Goal: Transaction & Acquisition: Purchase product/service

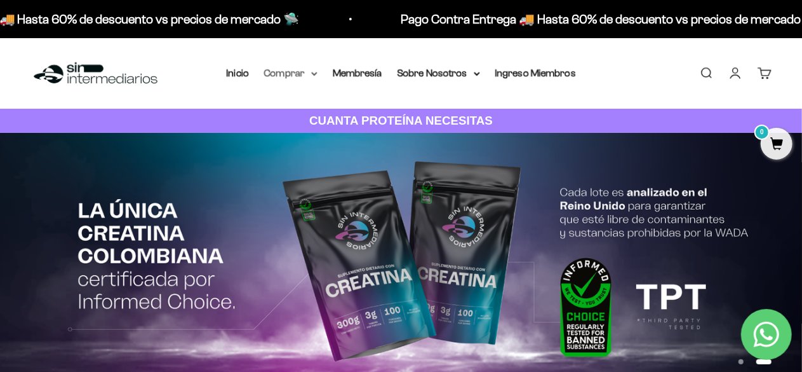
click at [305, 75] on summary "Comprar" at bounding box center [290, 73] width 53 height 17
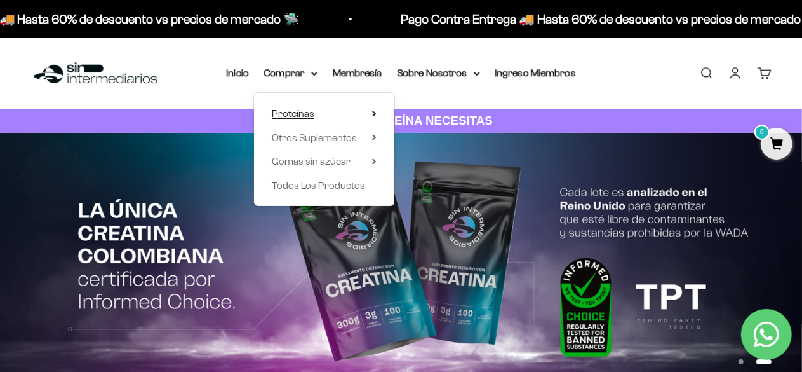
click at [308, 119] on span "Proteínas" at bounding box center [293, 113] width 43 height 11
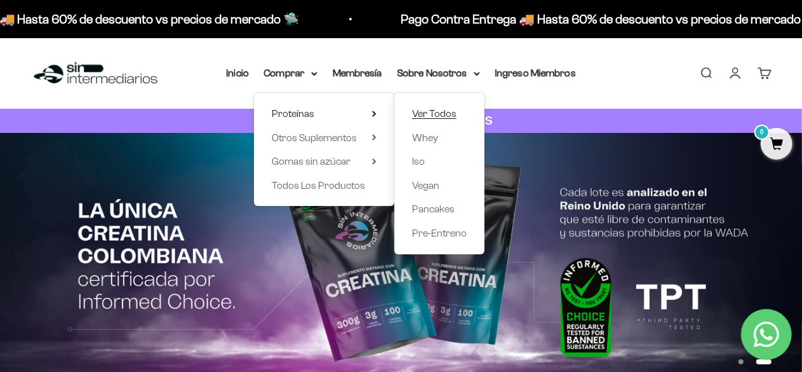
click at [432, 112] on span "Ver Todos" at bounding box center [434, 113] width 44 height 11
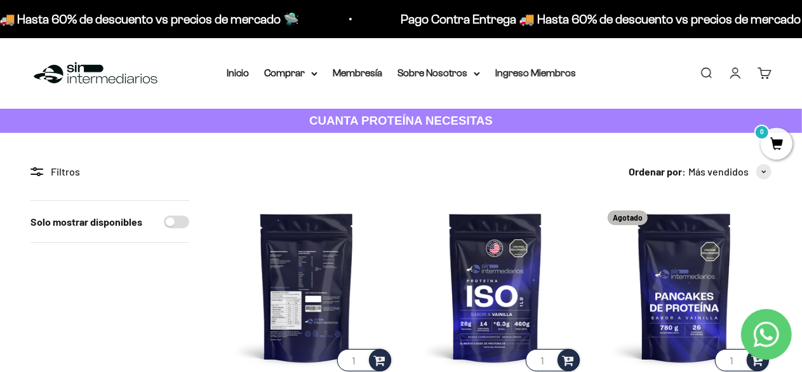
click at [314, 296] on img at bounding box center [307, 287] width 174 height 174
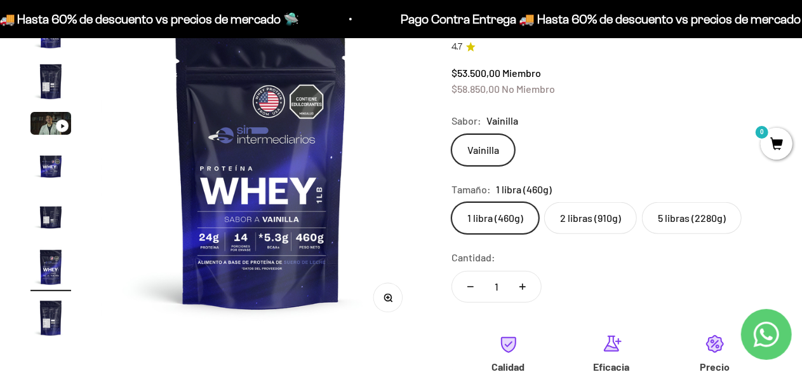
click at [269, 185] on img at bounding box center [261, 170] width 320 height 320
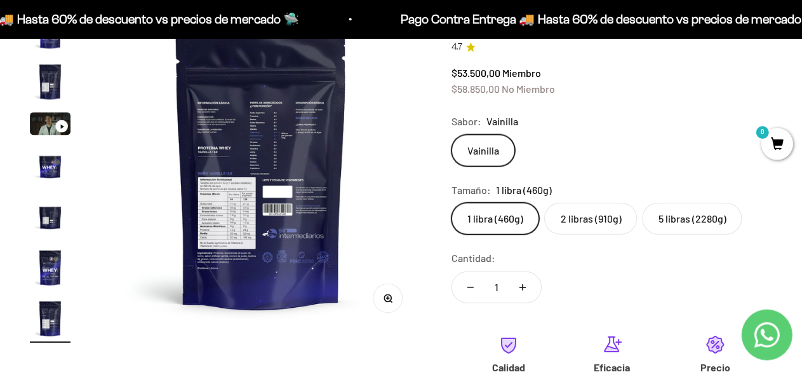
scroll to position [152, 0]
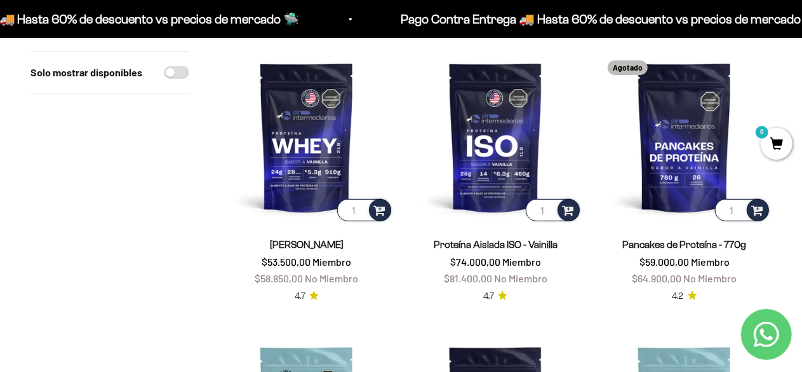
scroll to position [148, 0]
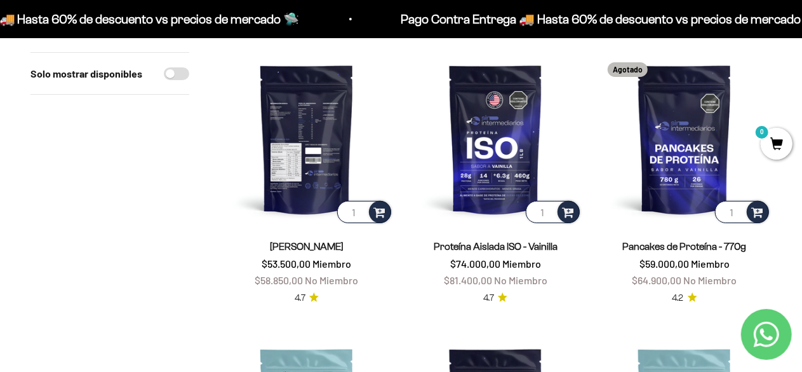
click at [320, 151] on img at bounding box center [307, 139] width 174 height 174
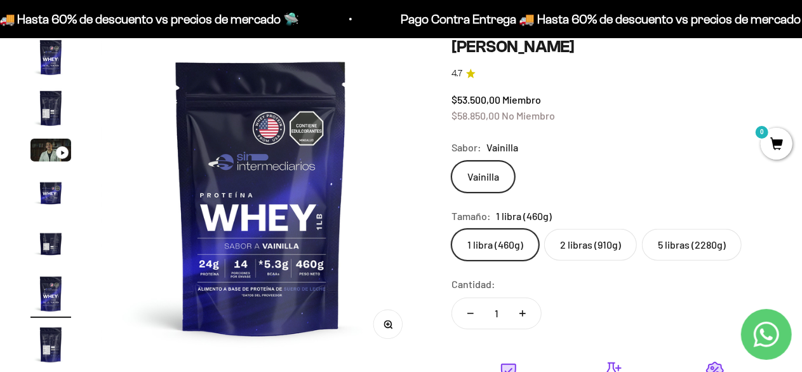
click at [407, 55] on img at bounding box center [261, 197] width 320 height 320
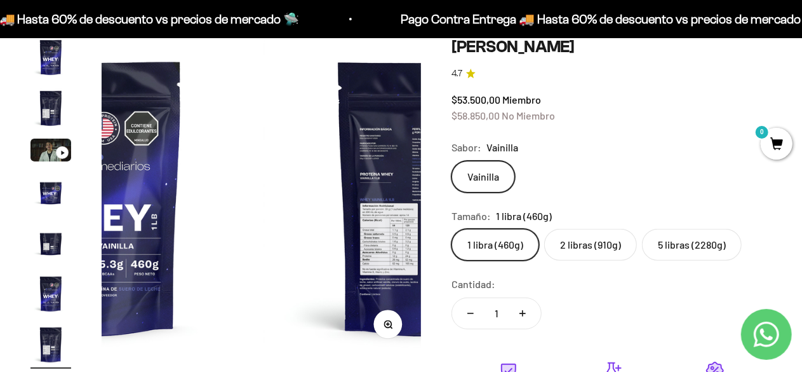
scroll to position [0, 1966]
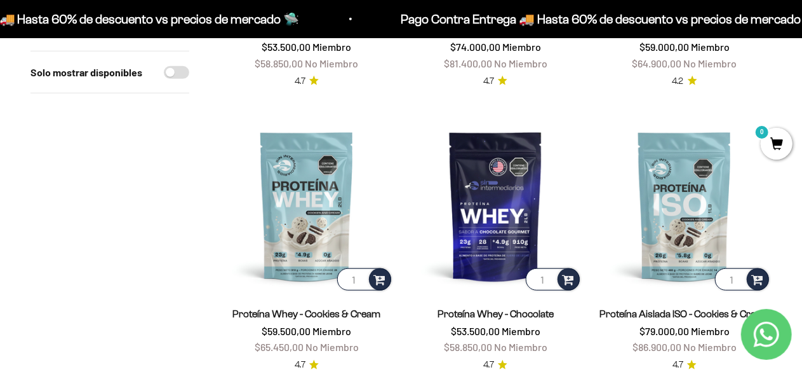
scroll to position [365, 0]
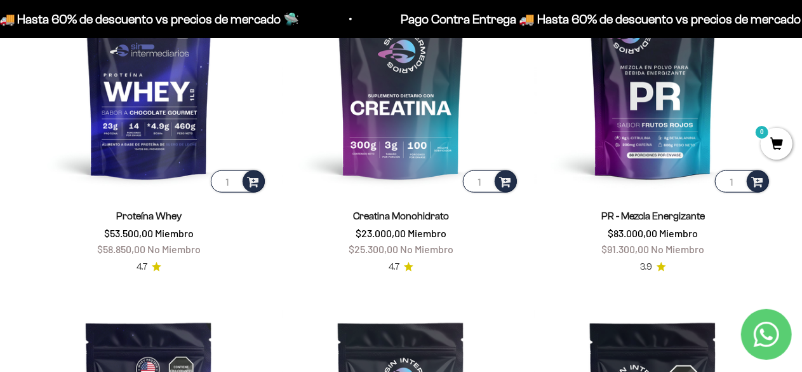
scroll to position [539, 0]
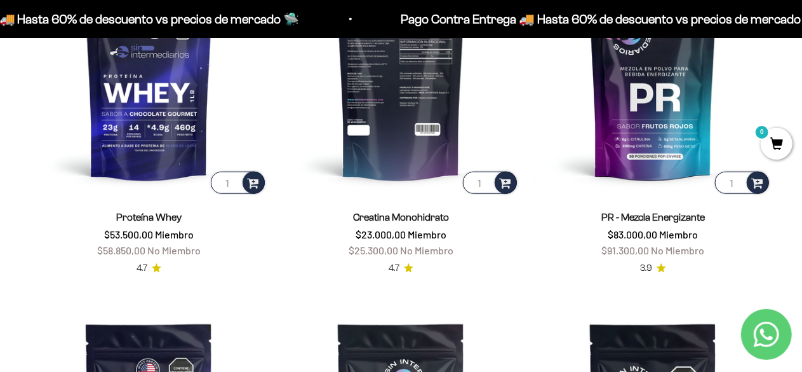
click at [374, 69] on img at bounding box center [401, 77] width 237 height 237
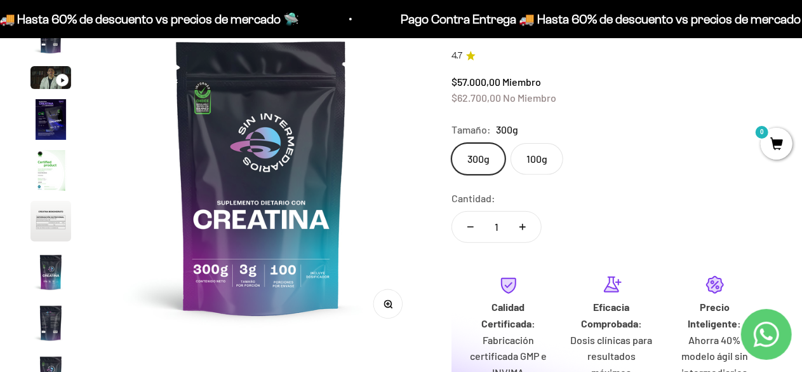
scroll to position [150, 0]
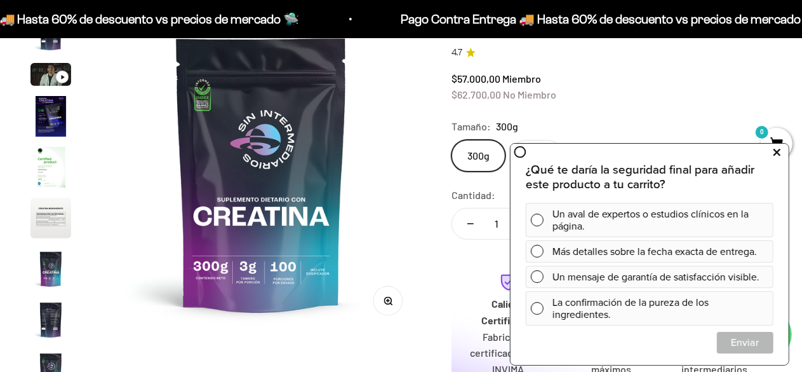
click at [777, 153] on icon at bounding box center [777, 152] width 7 height 17
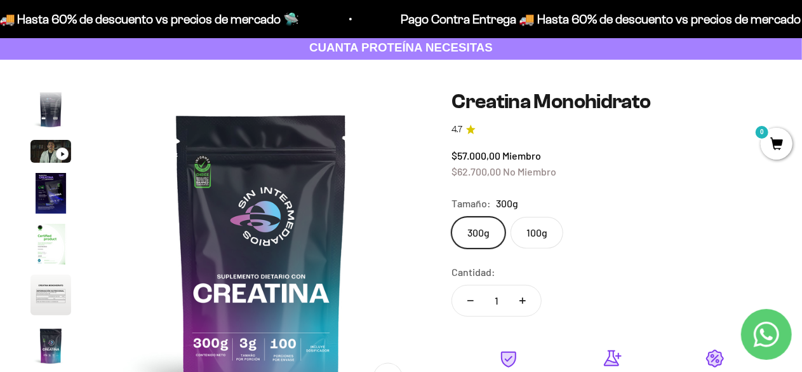
scroll to position [0, 0]
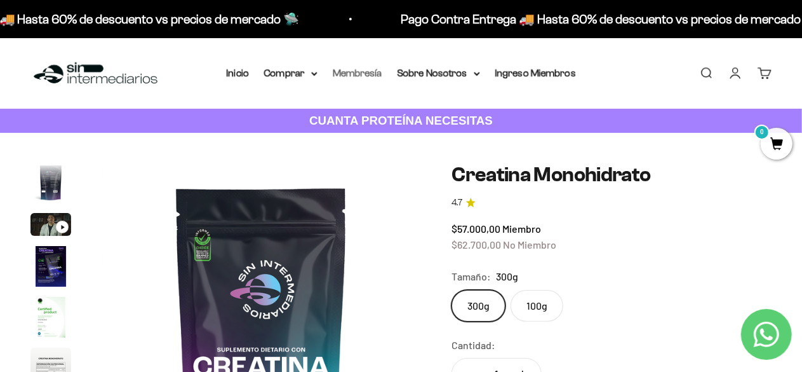
click at [379, 69] on link "Membresía" at bounding box center [358, 72] width 50 height 11
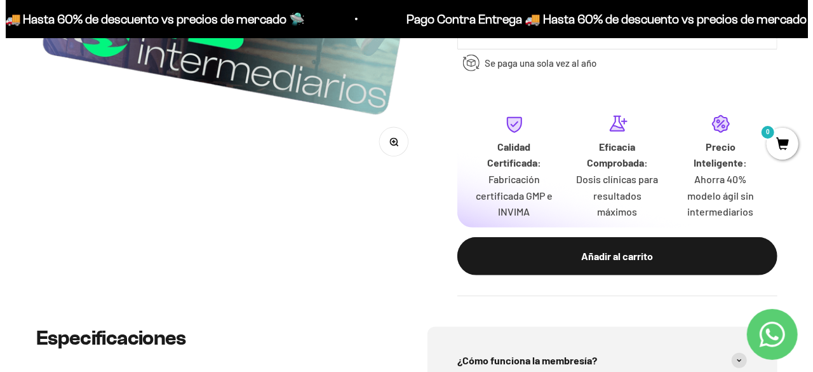
scroll to position [381, 0]
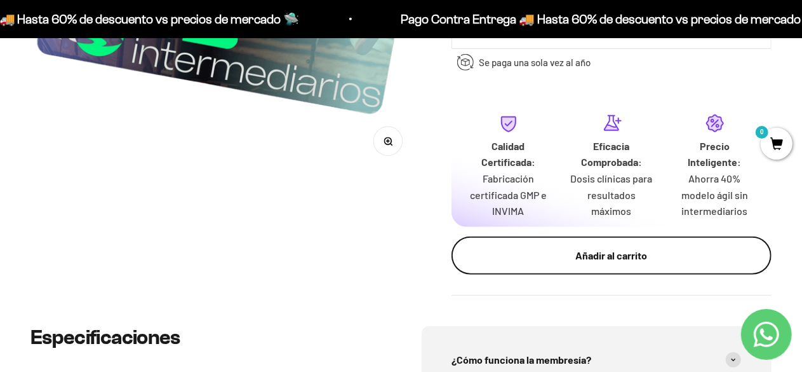
click at [595, 260] on div "Añadir al carrito" at bounding box center [611, 255] width 269 height 17
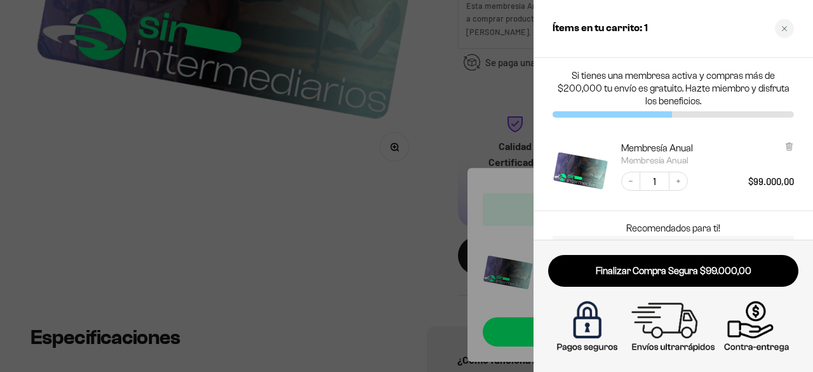
scroll to position [81, 0]
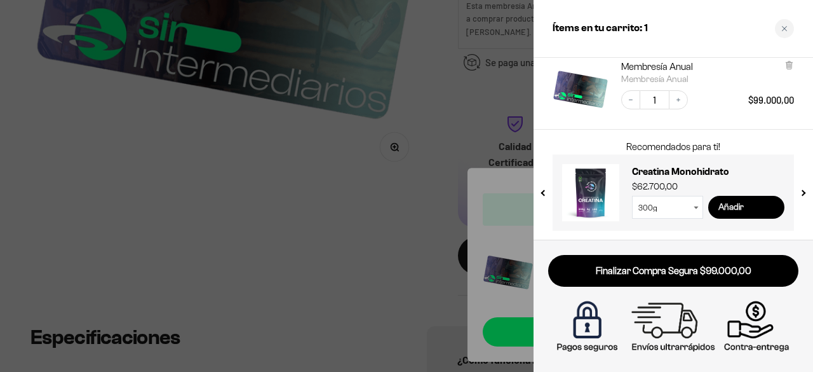
click at [734, 204] on input "Añadir" at bounding box center [746, 207] width 76 height 23
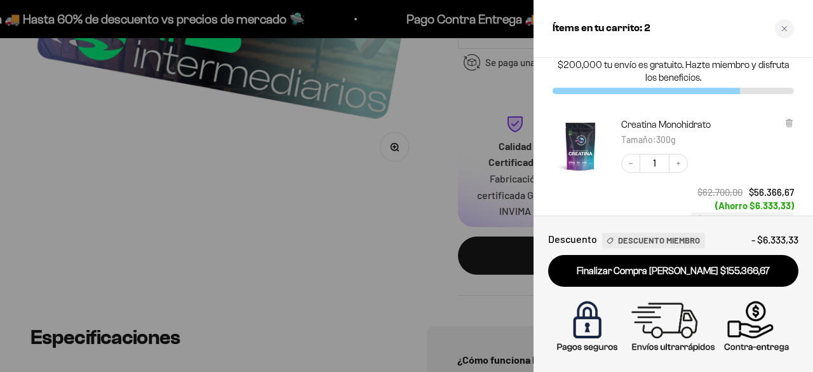
scroll to position [32, 0]
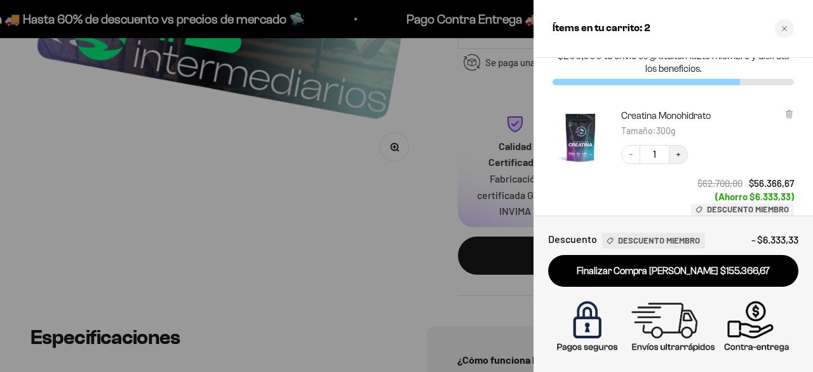
click at [676, 151] on icon "Increase quantity" at bounding box center [679, 155] width 8 height 8
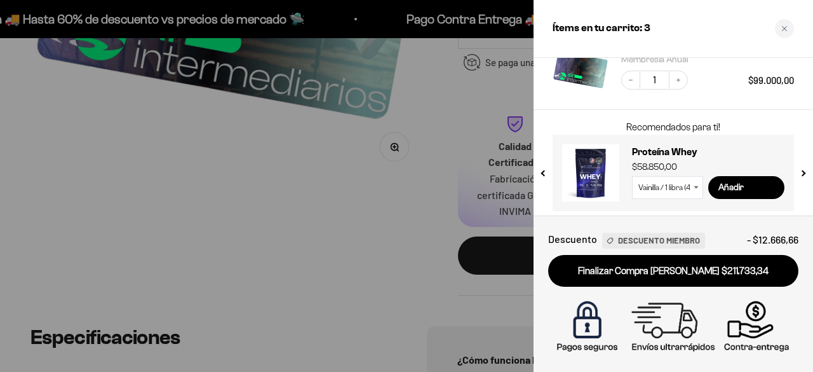
scroll to position [212, 0]
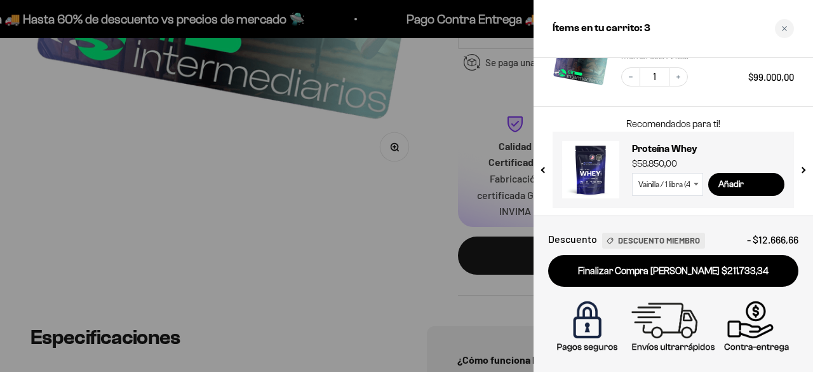
click at [615, 170] on link at bounding box center [590, 169] width 57 height 57
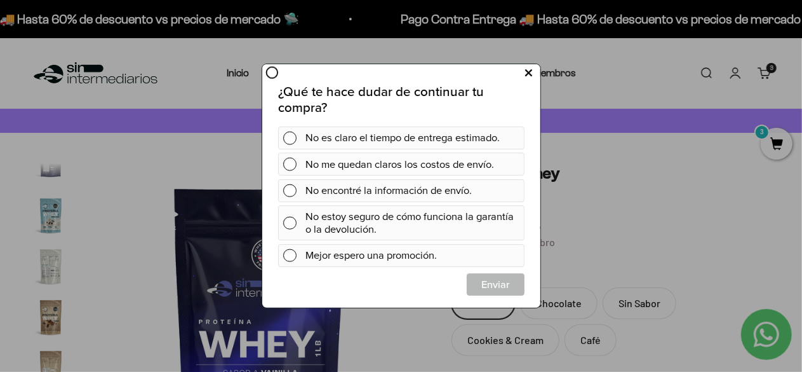
click at [527, 74] on icon at bounding box center [528, 72] width 7 height 17
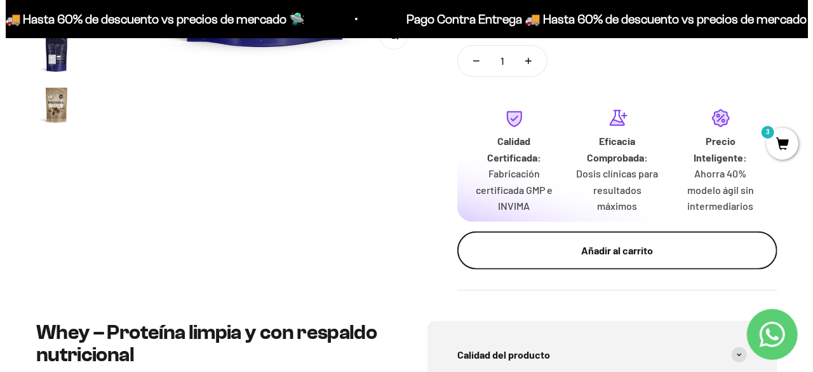
scroll to position [416, 0]
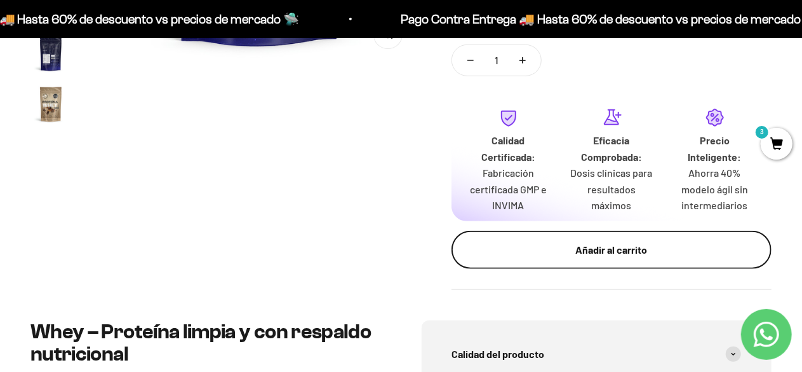
click at [572, 236] on button "Añadir al carrito" at bounding box center [612, 250] width 320 height 38
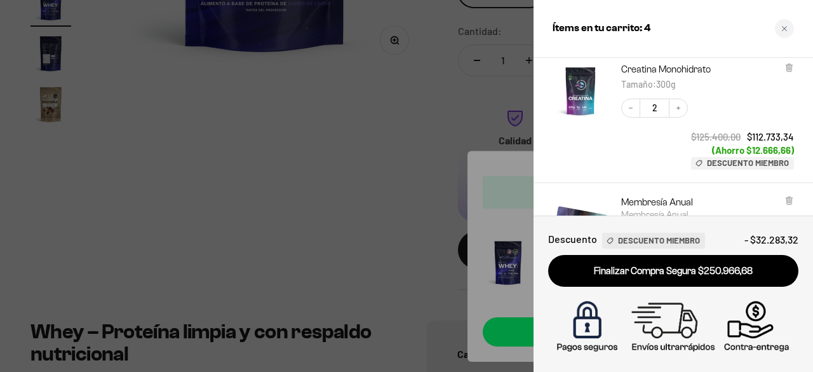
scroll to position [351, 0]
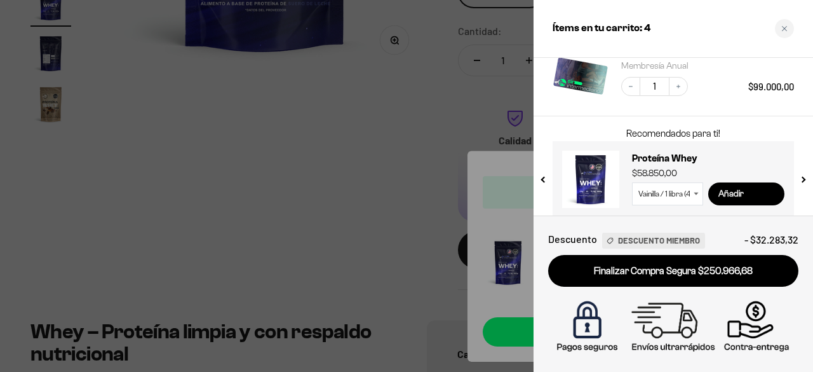
click at [743, 195] on input "Añadir" at bounding box center [746, 193] width 76 height 23
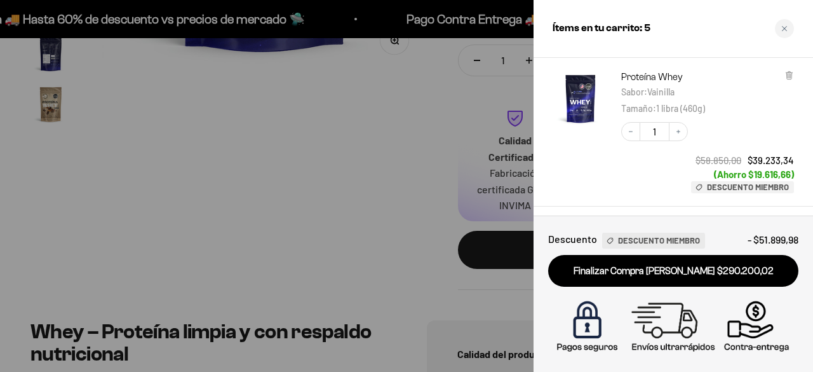
scroll to position [194, 0]
click at [675, 138] on button "Increase quantity" at bounding box center [678, 132] width 19 height 19
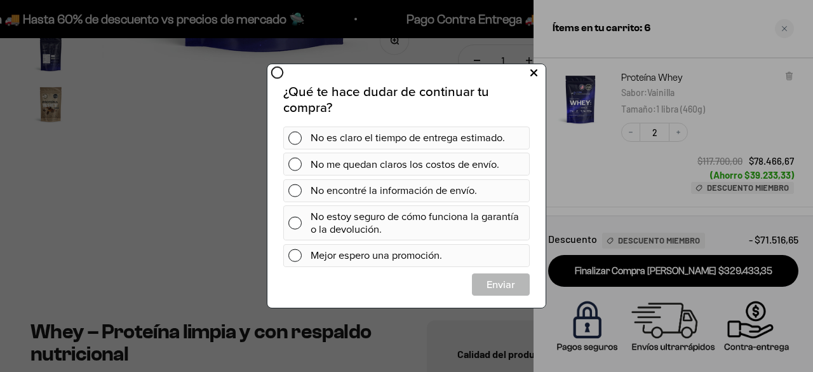
click at [527, 78] on button at bounding box center [534, 72] width 24 height 21
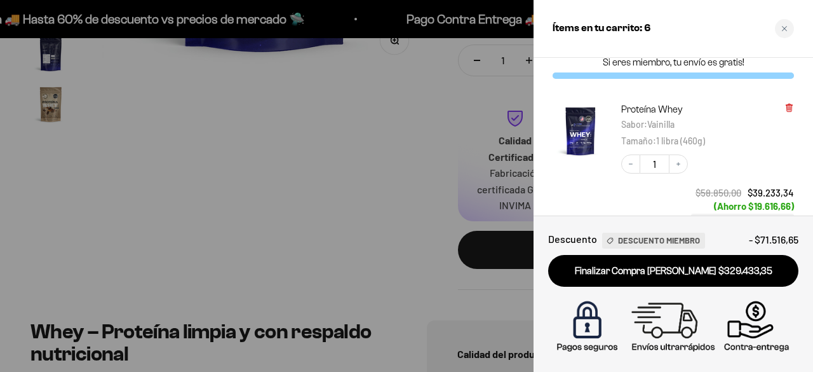
scroll to position [13, 0]
click at [791, 104] on icon at bounding box center [790, 109] width 10 height 10
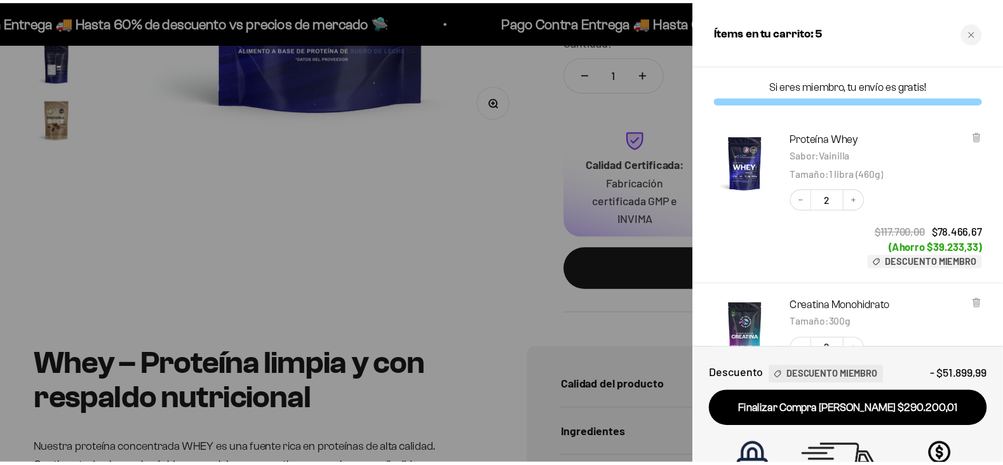
scroll to position [610, 0]
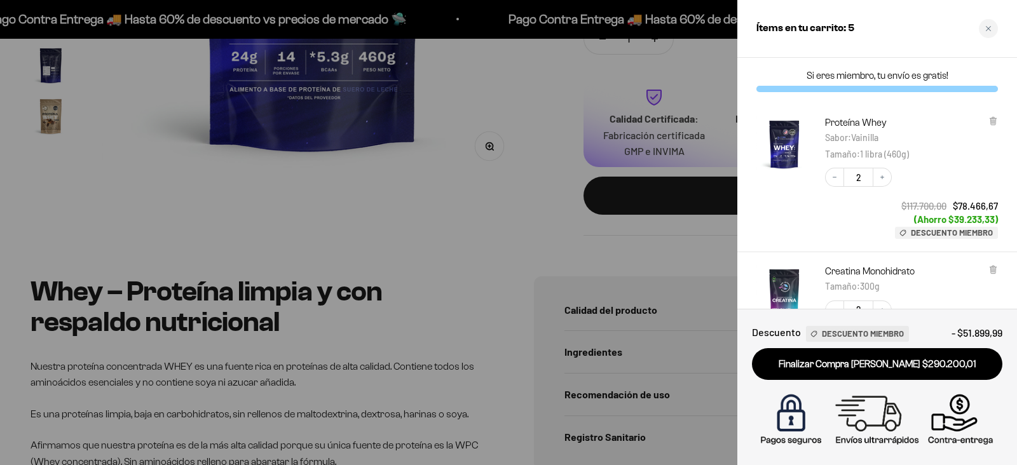
drag, startPoint x: 722, startPoint y: 2, endPoint x: 553, endPoint y: 247, distance: 297.8
click at [553, 247] on div at bounding box center [508, 232] width 1017 height 465
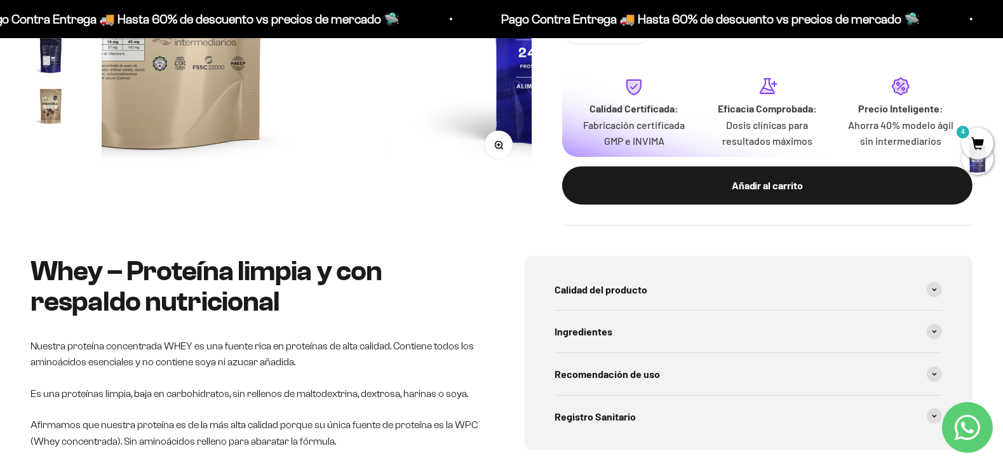
scroll to position [0, 0]
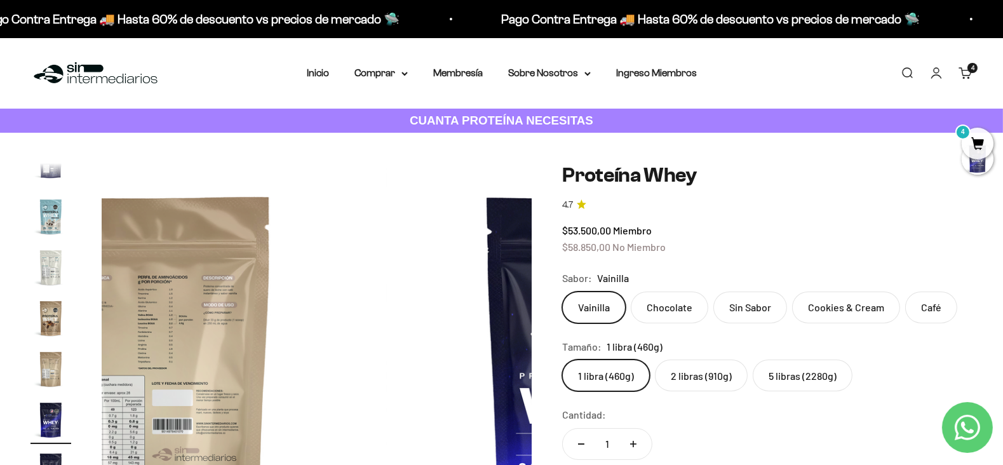
click at [813, 153] on span "4" at bounding box center [978, 144] width 32 height 32
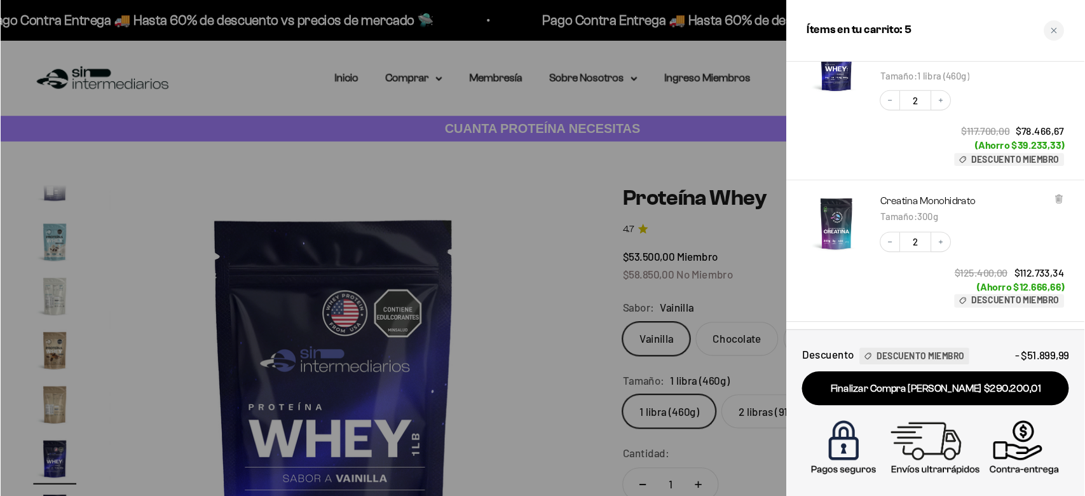
scroll to position [84, 0]
click at [813, 316] on div "Descuento Descuento Miembro - $51.899,99 Finalizar Compra Segura $290.200,01" at bounding box center [877, 387] width 280 height 156
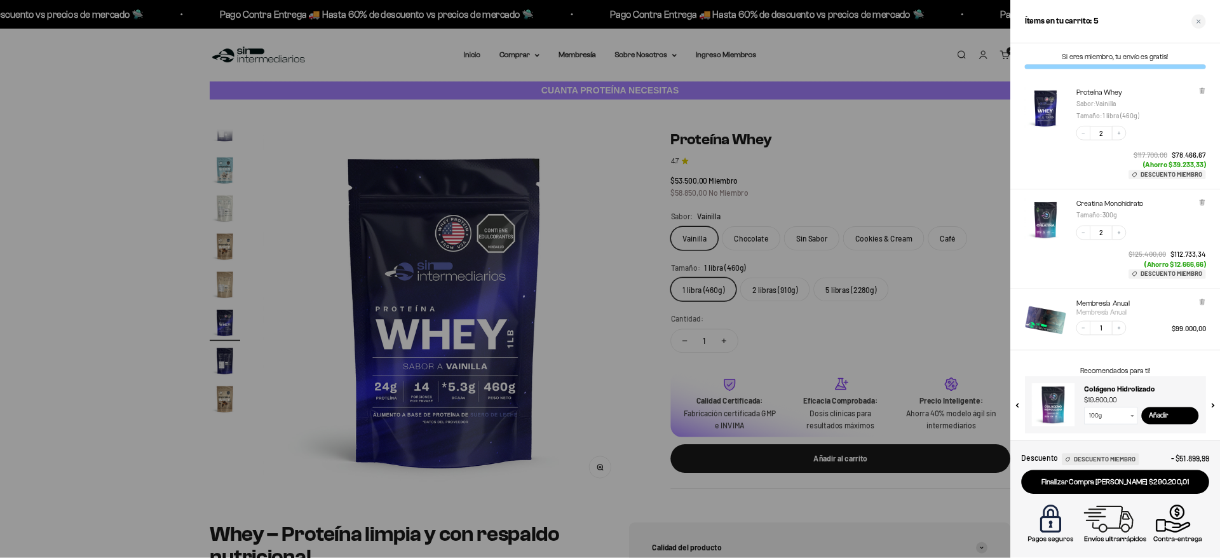
scroll to position [0, 0]
drag, startPoint x: 893, startPoint y: 3, endPoint x: 1111, endPoint y: 213, distance: 302.9
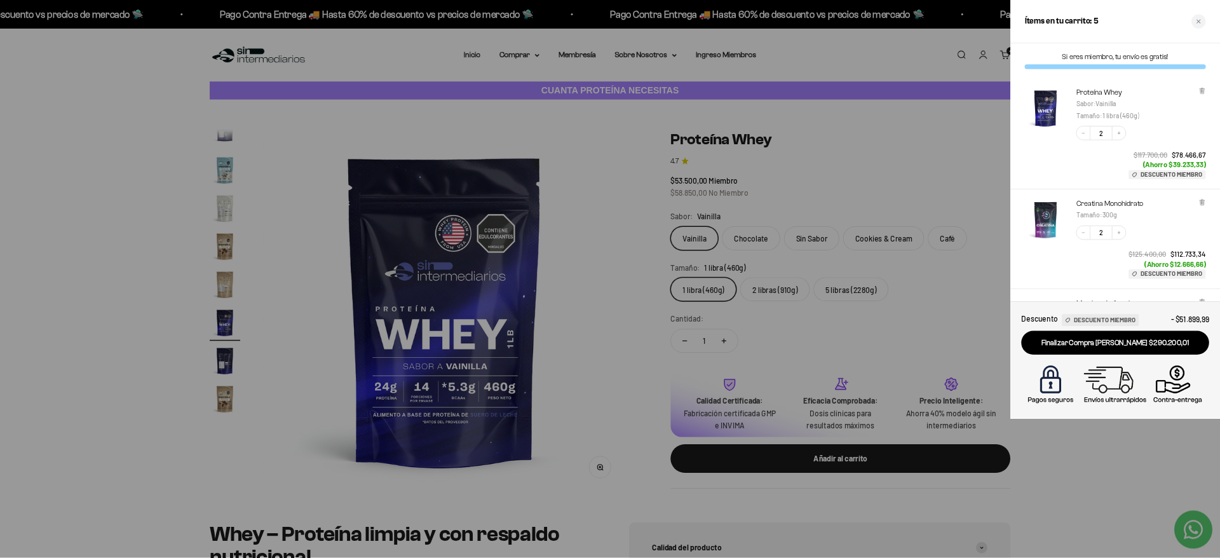
scroll to position [610, 0]
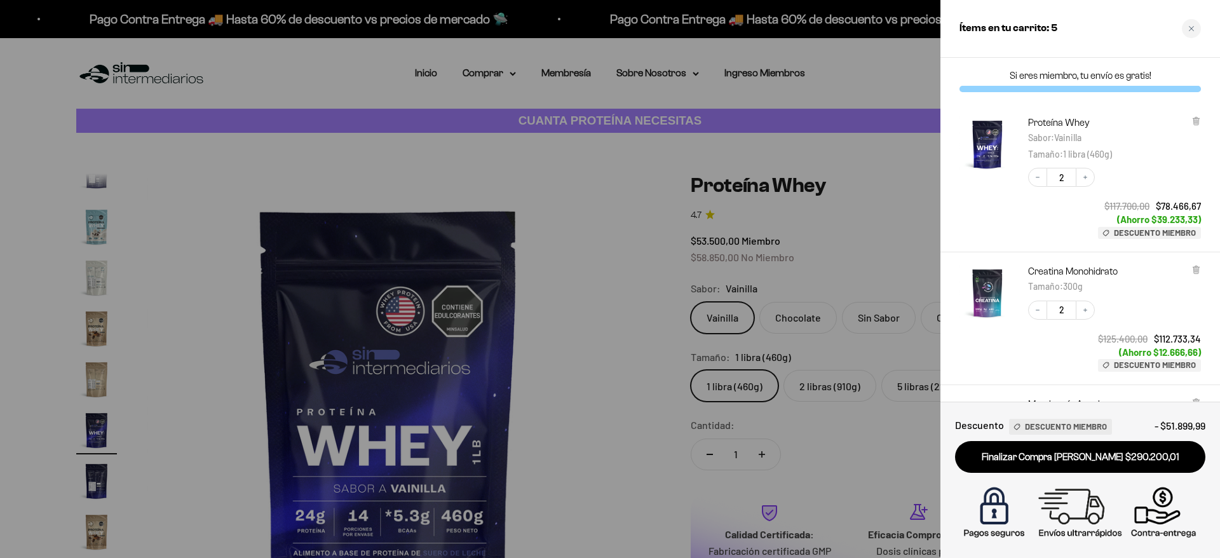
drag, startPoint x: 1438, startPoint y: 15, endPoint x: 790, endPoint y: 302, distance: 708.8
click at [790, 302] on div at bounding box center [610, 279] width 1220 height 558
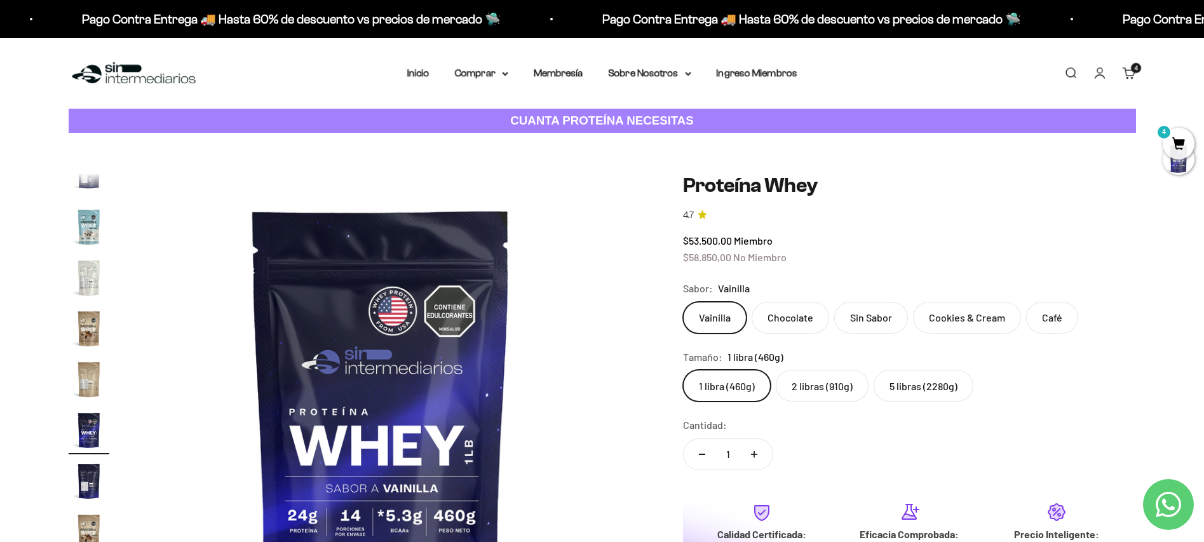
click at [813, 149] on span "4" at bounding box center [1179, 144] width 32 height 32
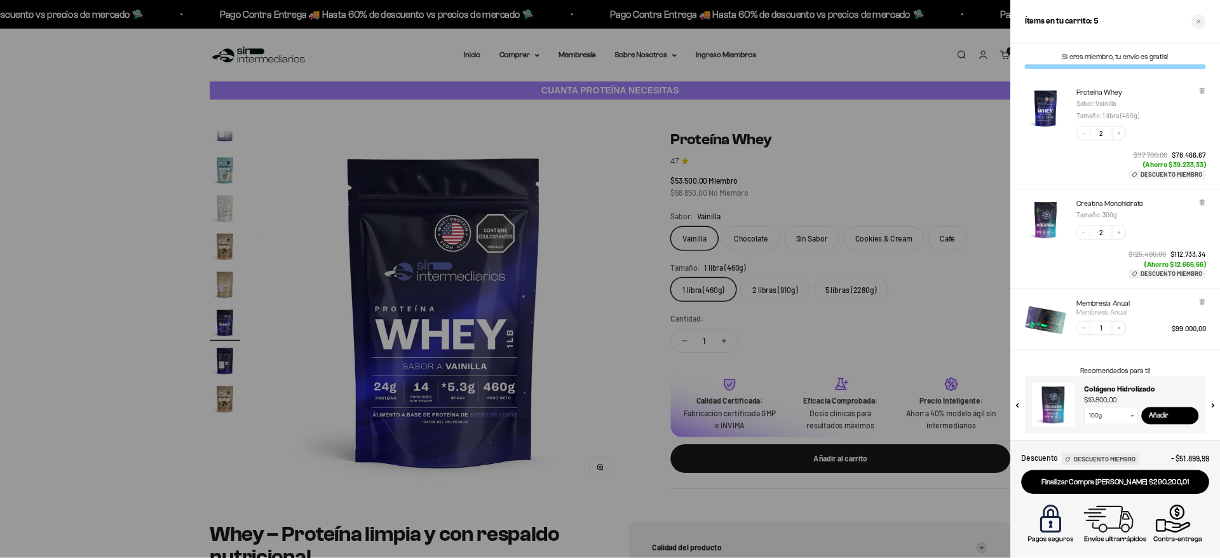
scroll to position [0, 0]
drag, startPoint x: 1146, startPoint y: 11, endPoint x: 809, endPoint y: 208, distance: 390.1
click at [809, 208] on div at bounding box center [813, 371] width 1627 height 743
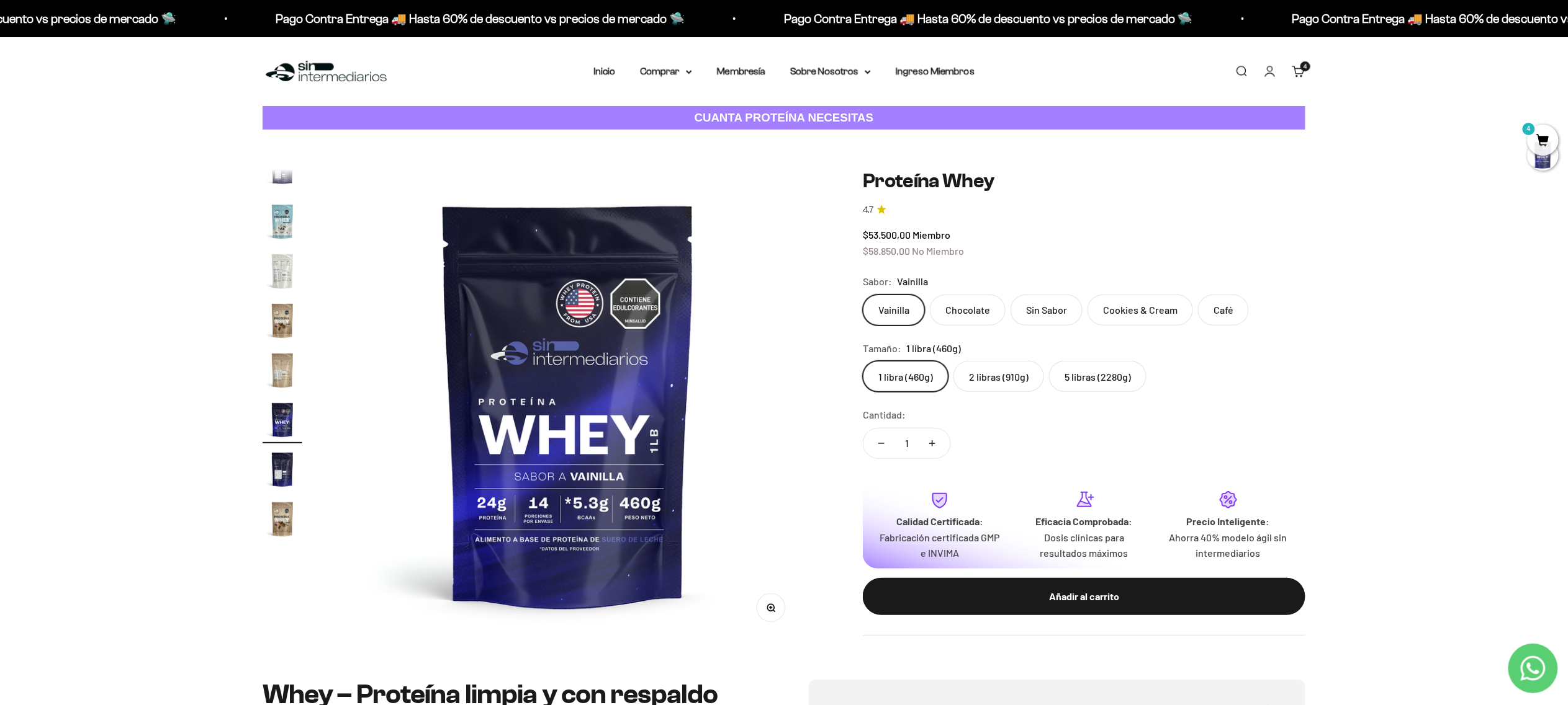
click at [794, 150] on div "Zoom Ir al artículo 1 Ir al artículo 2 Ir al artículo 3 Ir al artículo 4 Ir al …" at bounding box center [784, 405] width 1568 height 551
click at [794, 144] on span "4" at bounding box center [1544, 141] width 31 height 31
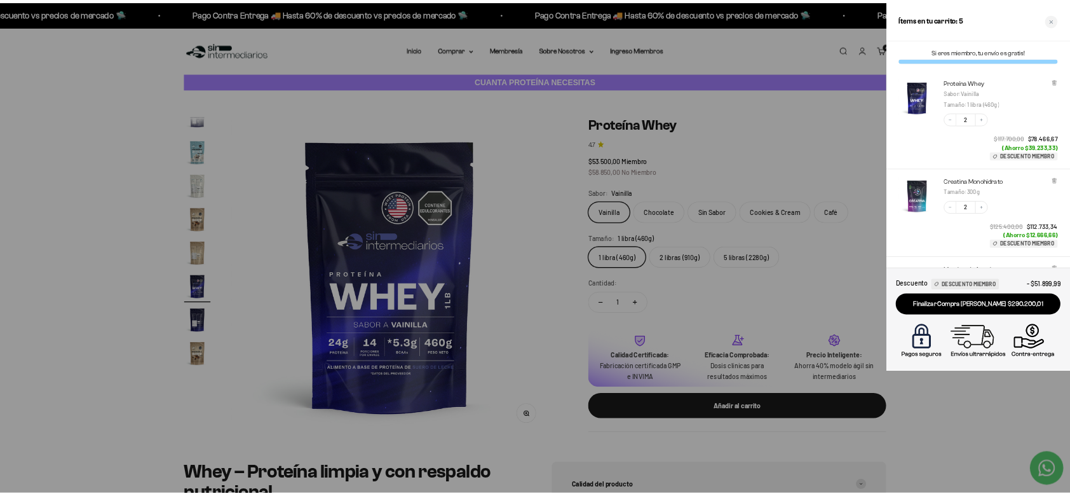
scroll to position [610, 0]
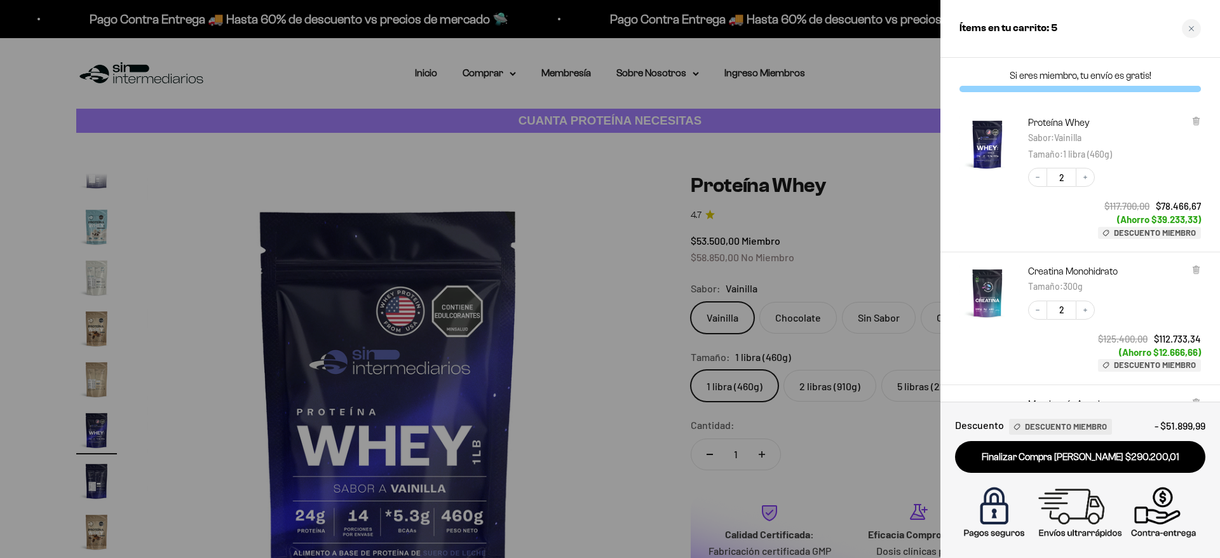
drag, startPoint x: 1550, startPoint y: 20, endPoint x: 834, endPoint y: 97, distance: 720.2
click at [813, 97] on div at bounding box center [610, 279] width 1220 height 558
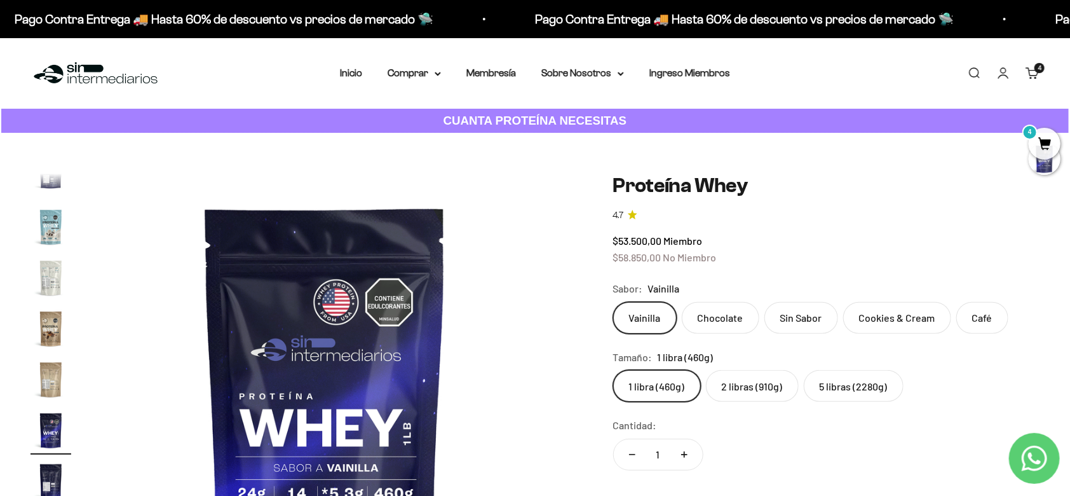
drag, startPoint x: 1187, startPoint y: 1, endPoint x: 644, endPoint y: 151, distance: 562.9
click at [644, 151] on div "Zoom Ir al artículo 1 Ir al artículo 2 Ir al artículo 3 Ir al artículo 4 Ir al …" at bounding box center [535, 412] width 1070 height 559
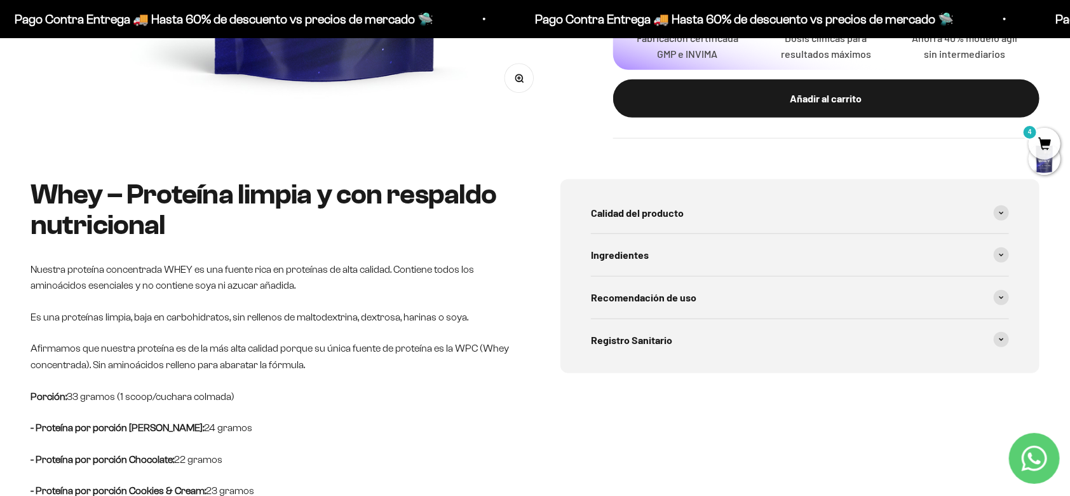
scroll to position [601, 0]
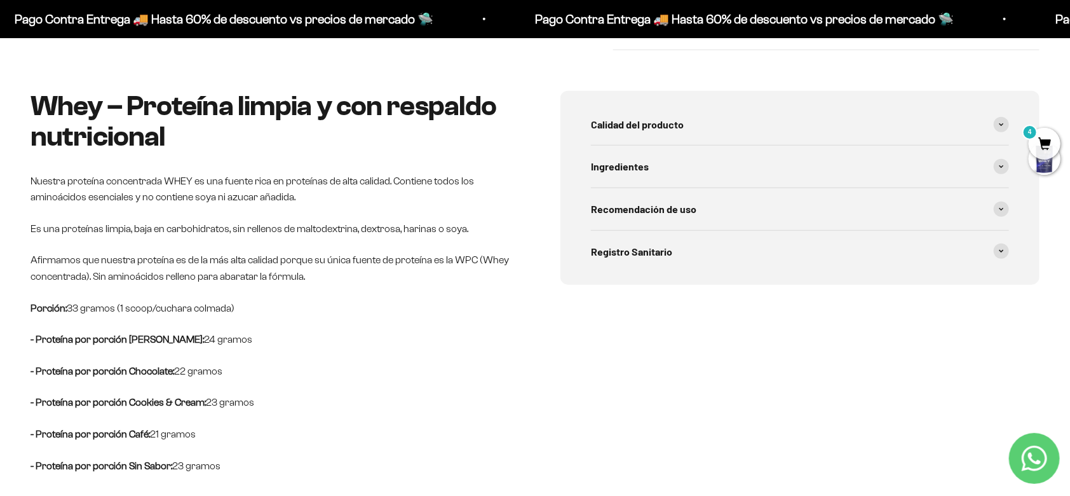
click at [813, 133] on span "4" at bounding box center [1045, 144] width 32 height 32
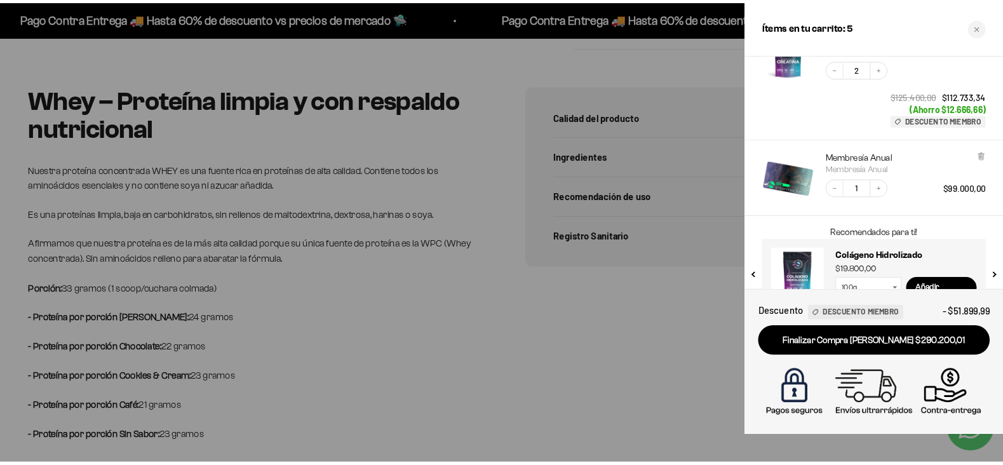
scroll to position [237, 0]
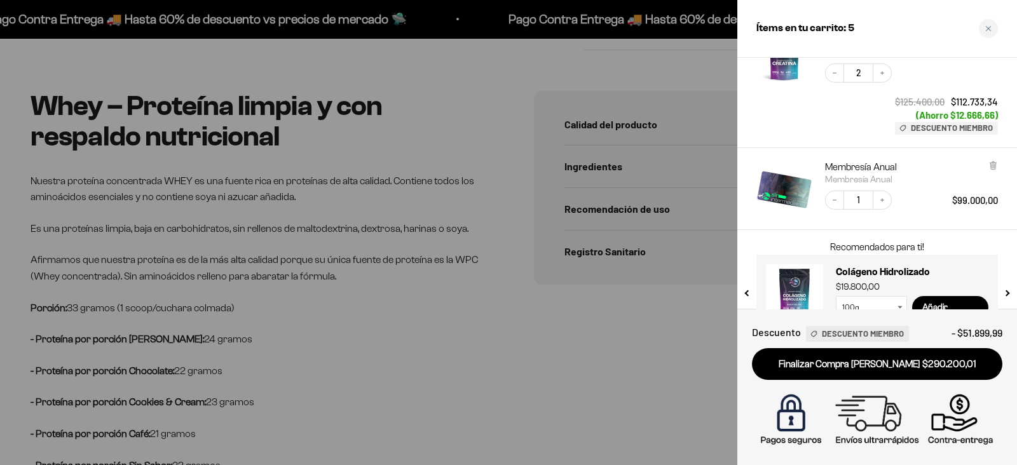
drag, startPoint x: 1071, startPoint y: 1, endPoint x: 588, endPoint y: 376, distance: 612.2
click at [588, 371] on div at bounding box center [508, 232] width 1017 height 465
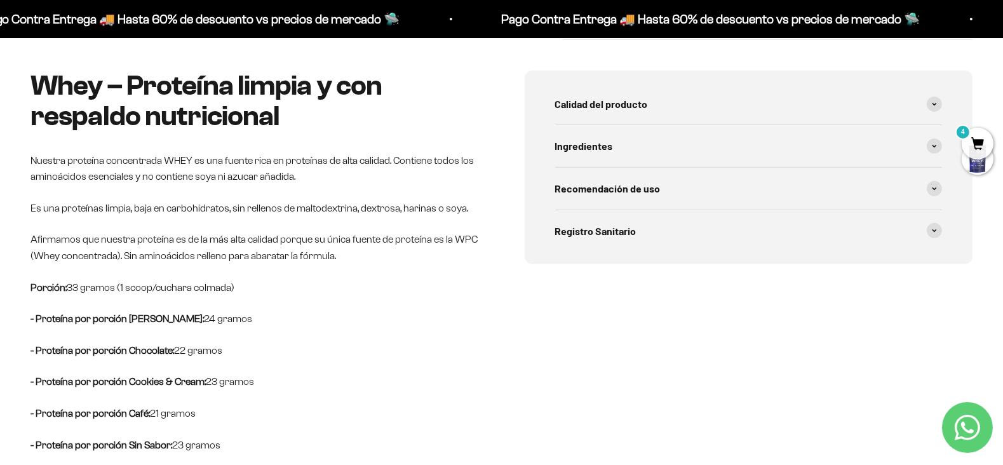
scroll to position [0, 7289]
click at [813, 142] on span "4" at bounding box center [978, 144] width 32 height 32
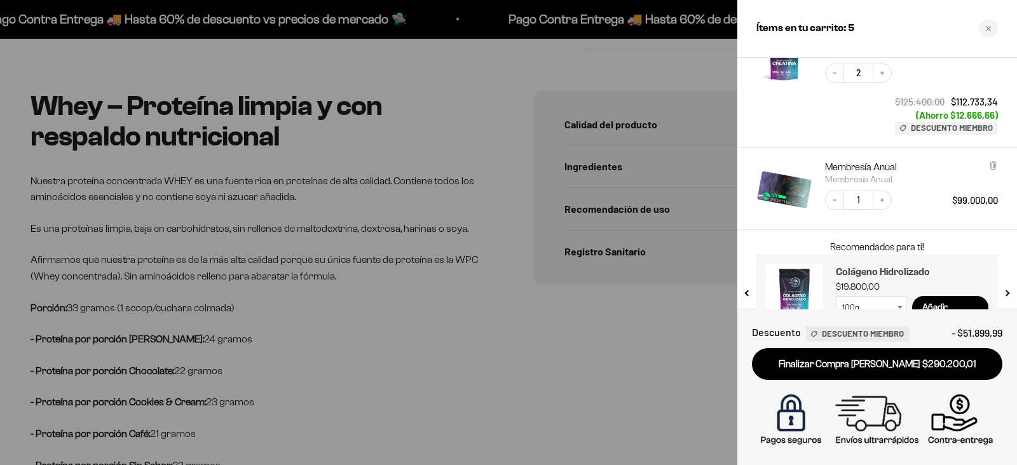
scroll to position [268, 0]
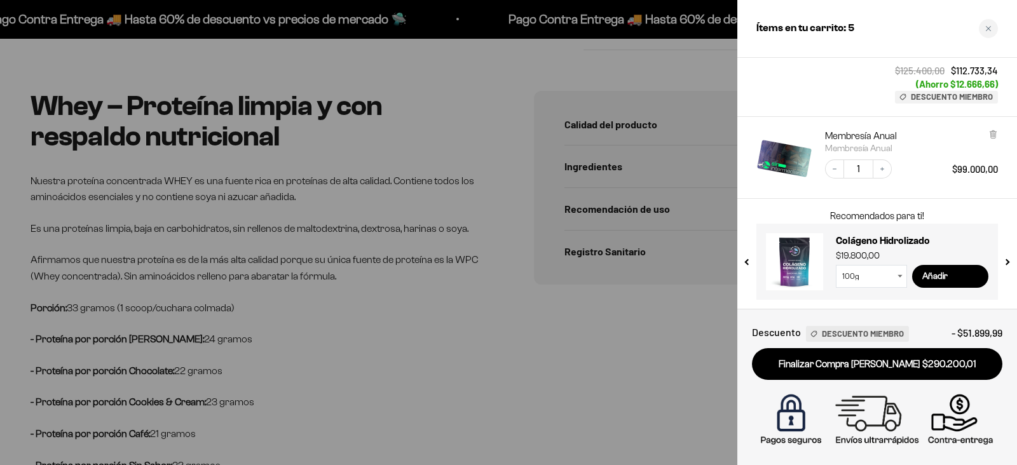
click at [784, 262] on link at bounding box center [794, 261] width 57 height 57
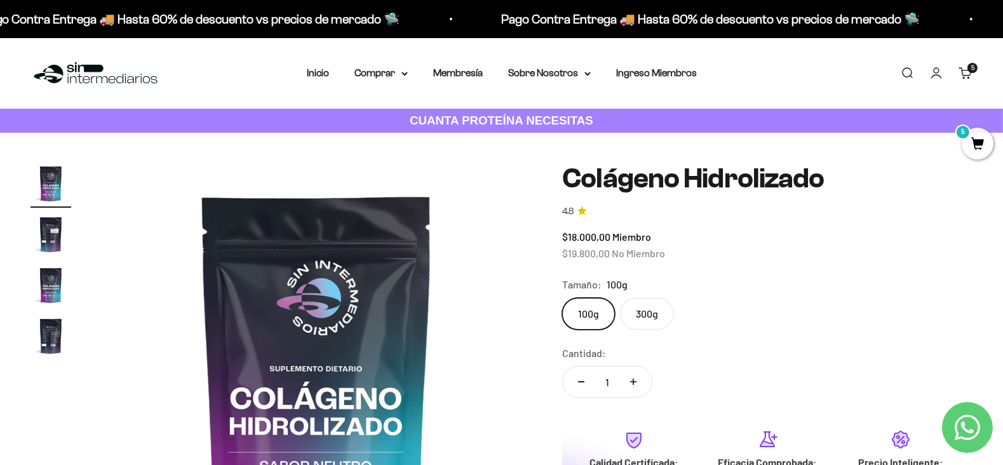
click at [976, 150] on span "5" at bounding box center [978, 144] width 32 height 32
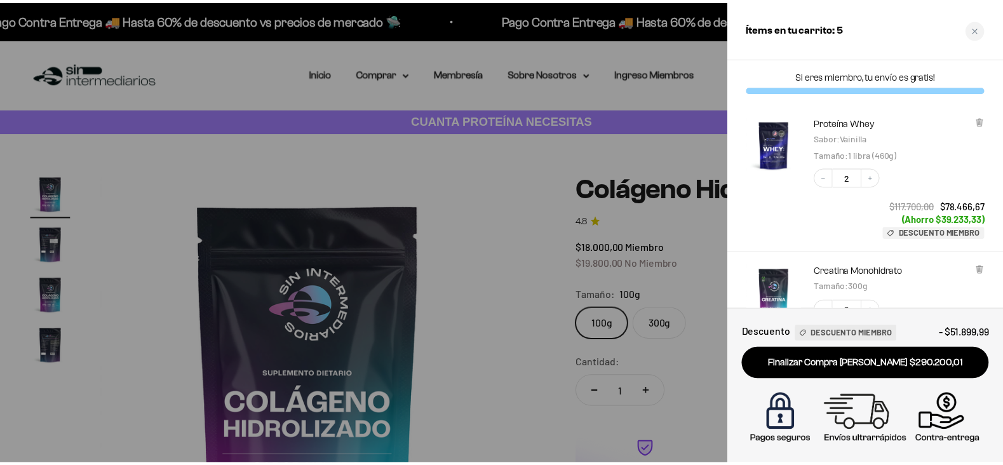
scroll to position [268, 0]
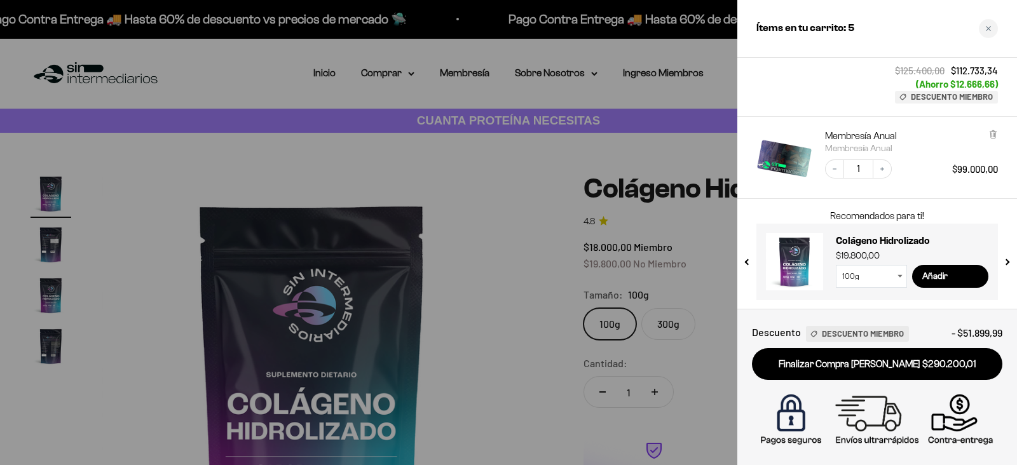
click at [588, 67] on div at bounding box center [508, 232] width 1017 height 465
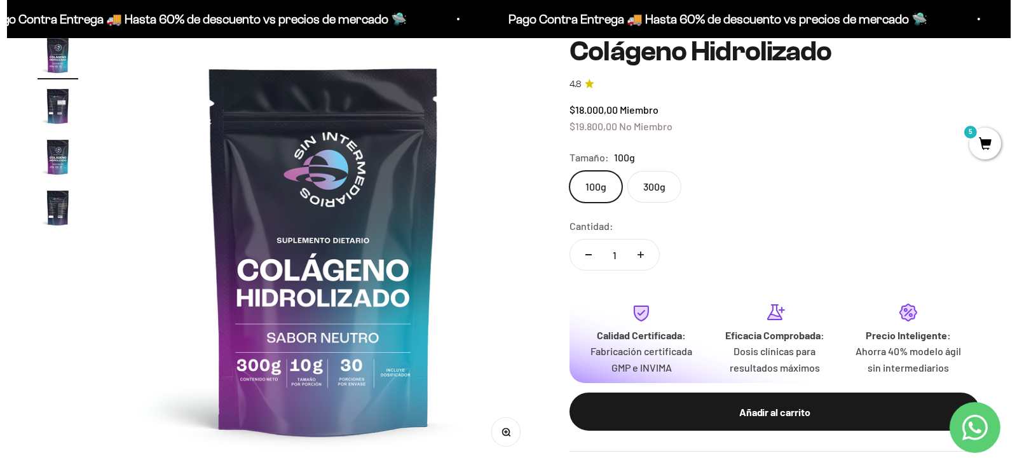
scroll to position [145, 0]
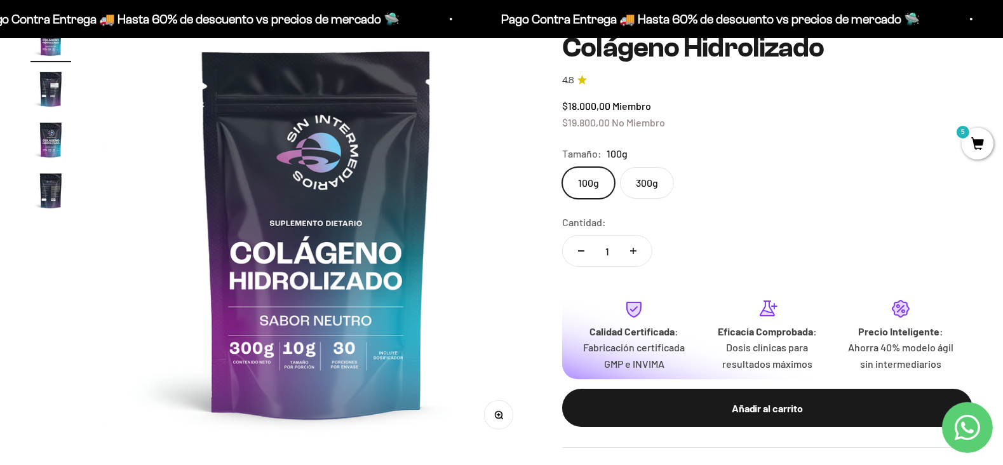
click at [970, 147] on span "5" at bounding box center [978, 144] width 32 height 32
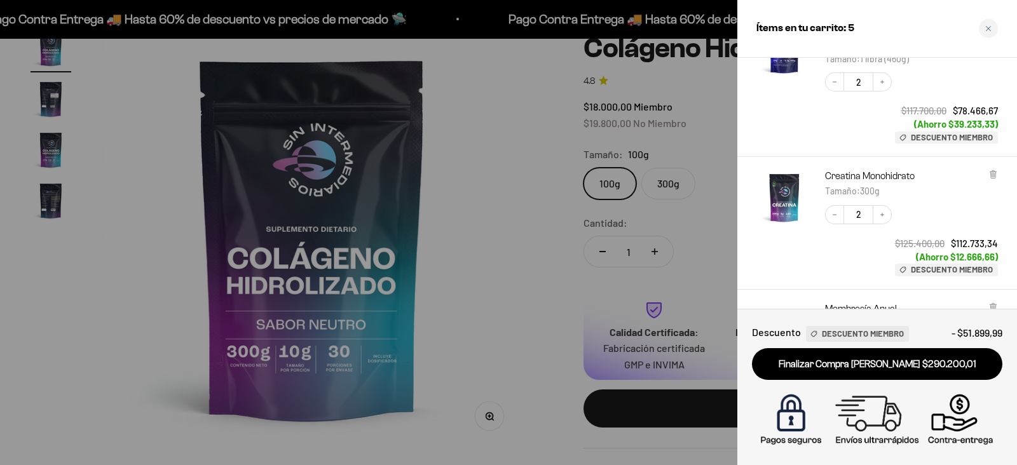
scroll to position [114, 0]
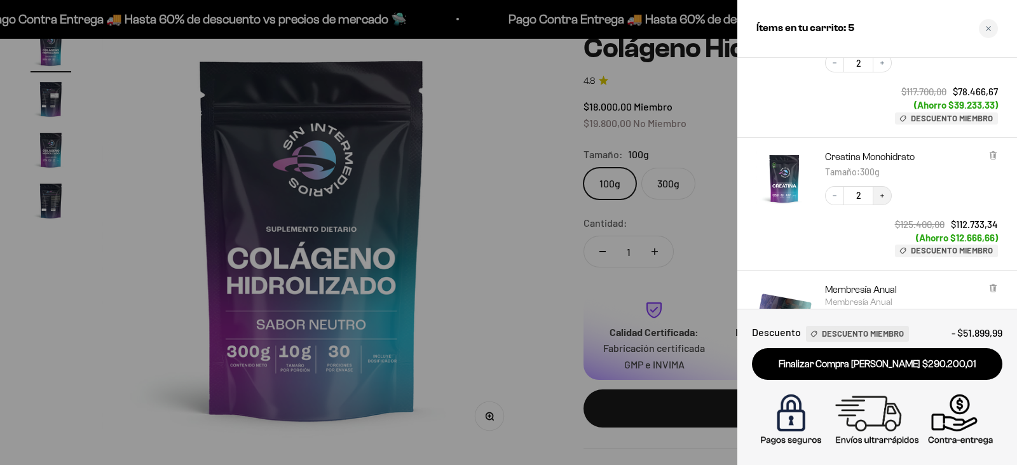
click at [878, 201] on button "Increase quantity" at bounding box center [881, 195] width 19 height 19
click at [883, 200] on button "Increase quantity" at bounding box center [881, 195] width 19 height 19
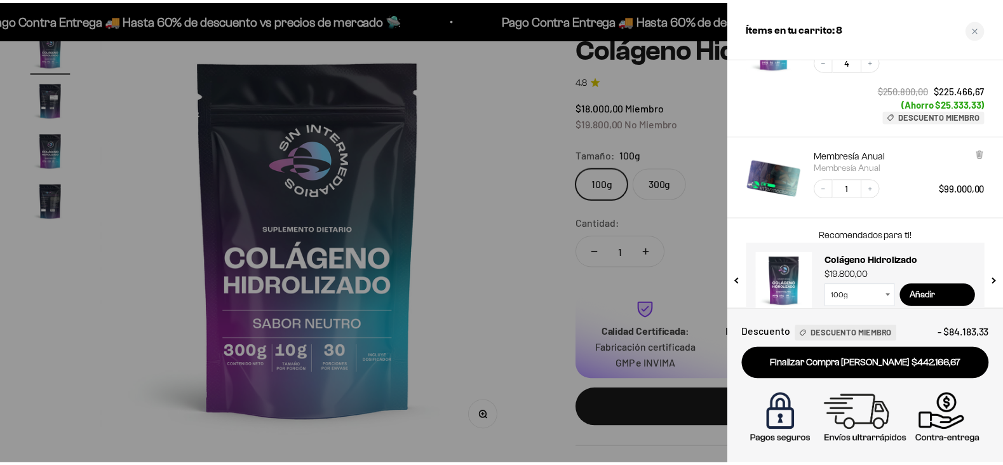
scroll to position [268, 0]
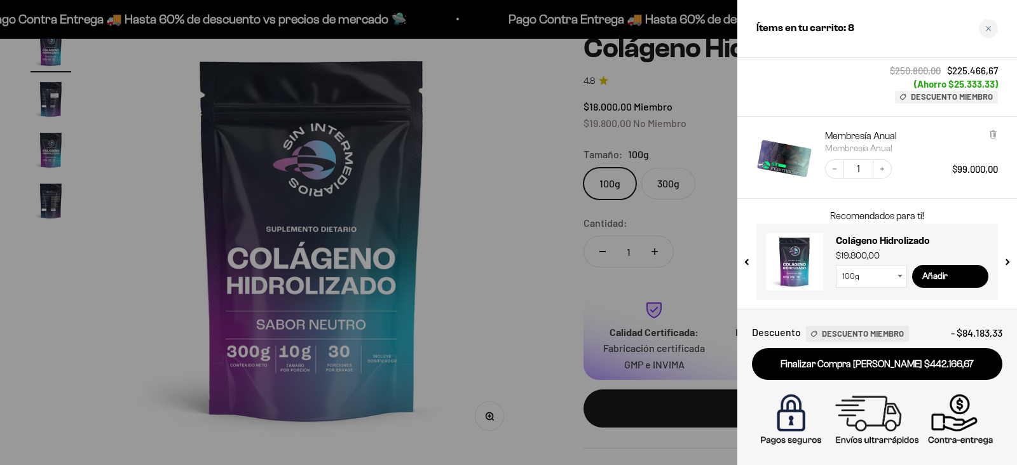
click at [517, 158] on div at bounding box center [508, 232] width 1017 height 465
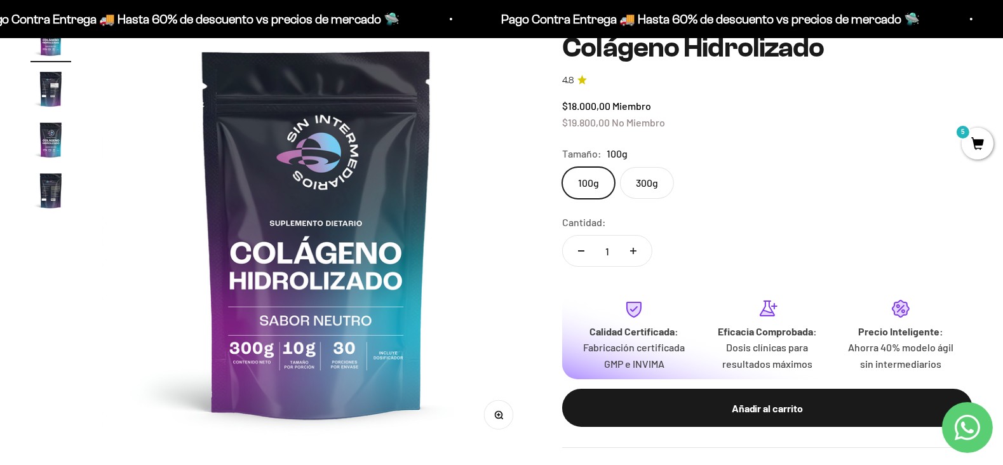
scroll to position [0, 0]
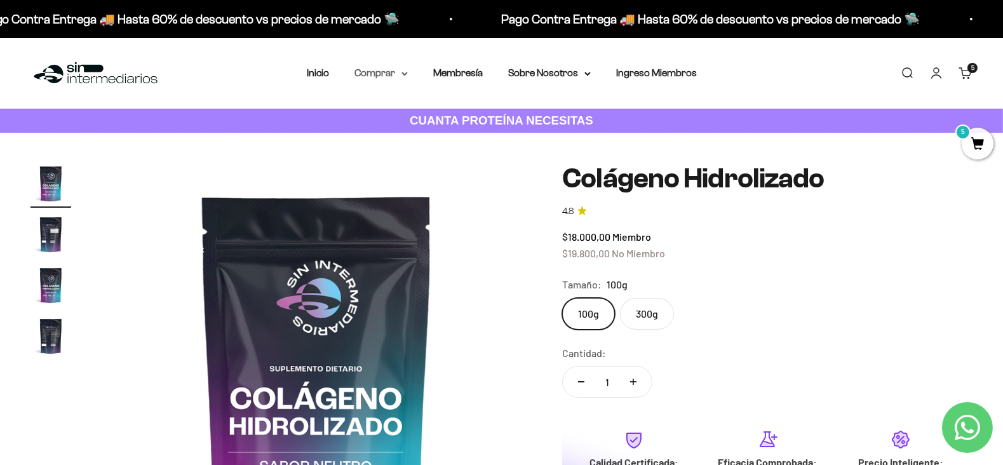
click at [400, 81] on summary "Comprar" at bounding box center [381, 73] width 53 height 17
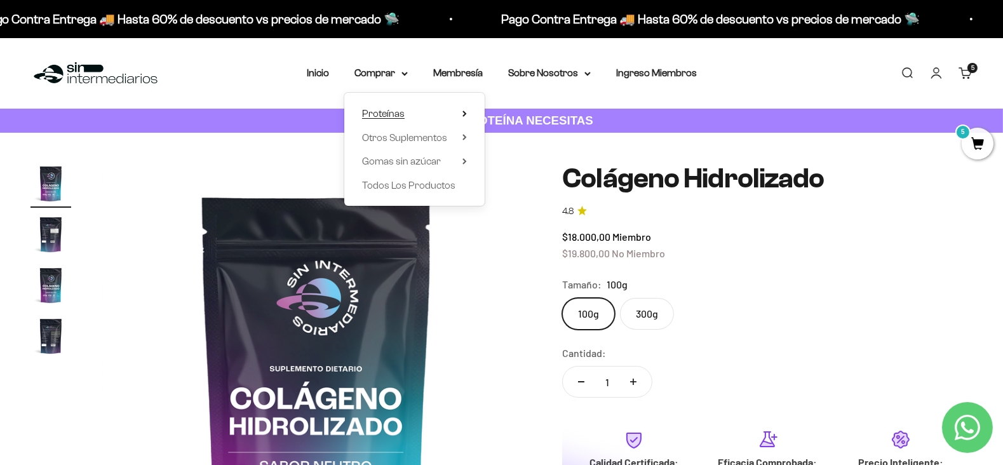
click at [413, 109] on summary "Proteínas" at bounding box center [414, 113] width 105 height 17
click at [529, 118] on span "Ver Todos" at bounding box center [525, 113] width 44 height 11
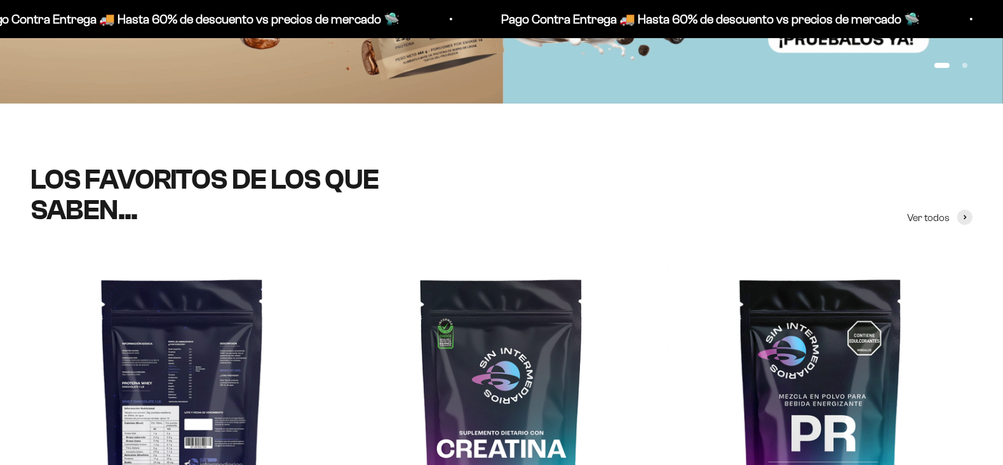
scroll to position [549, 0]
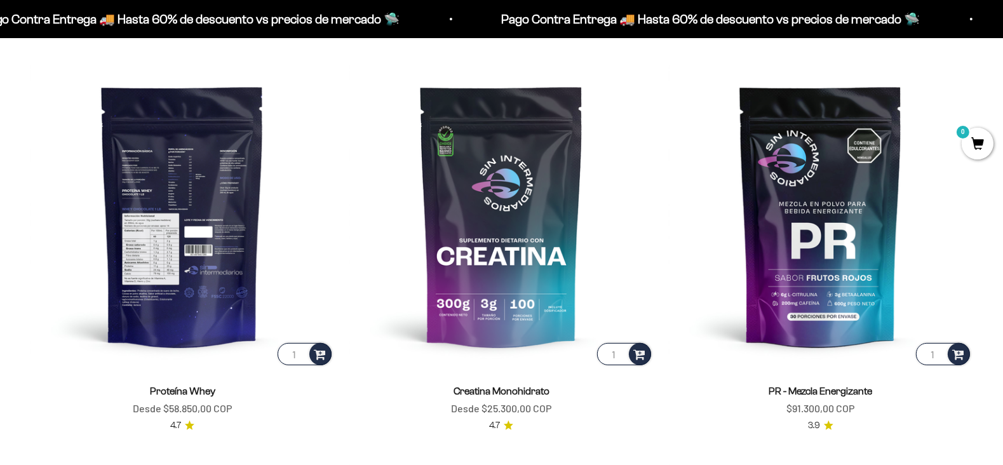
click at [146, 281] on img at bounding box center [182, 216] width 304 height 304
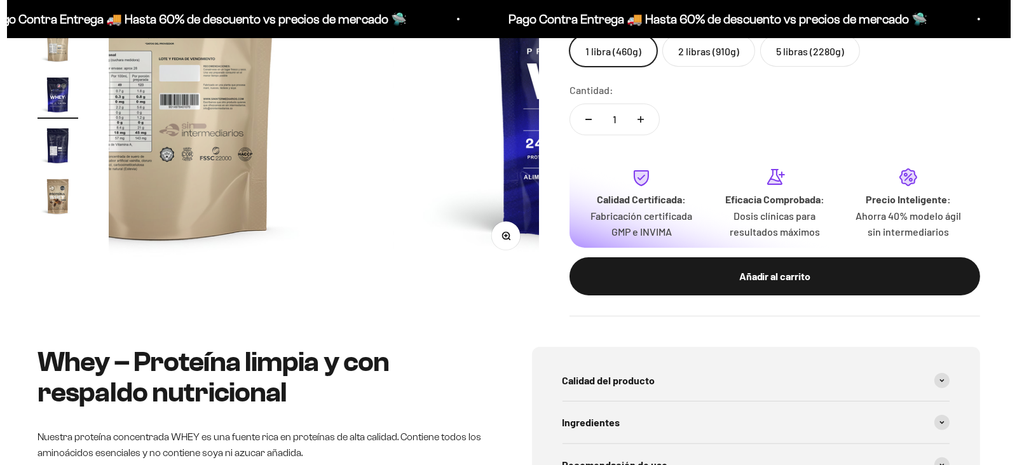
scroll to position [0, 7289]
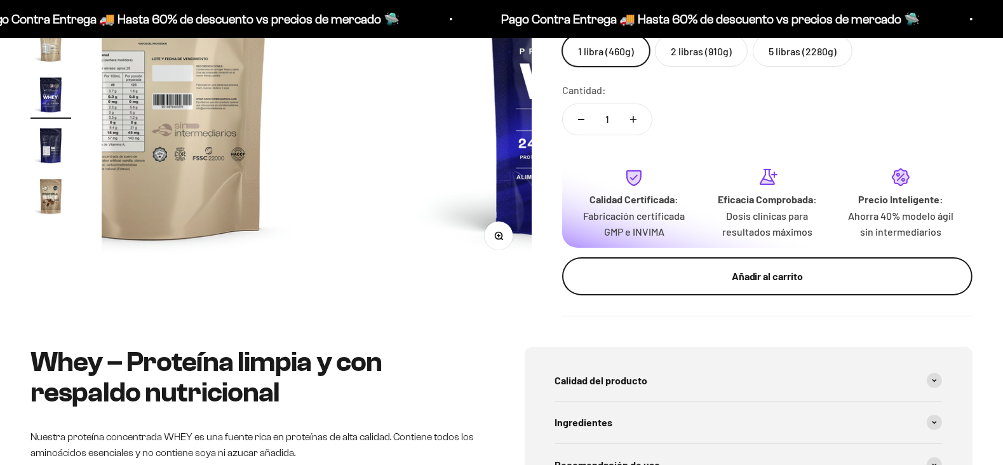
click at [693, 295] on button "Añadir al carrito" at bounding box center [767, 276] width 410 height 38
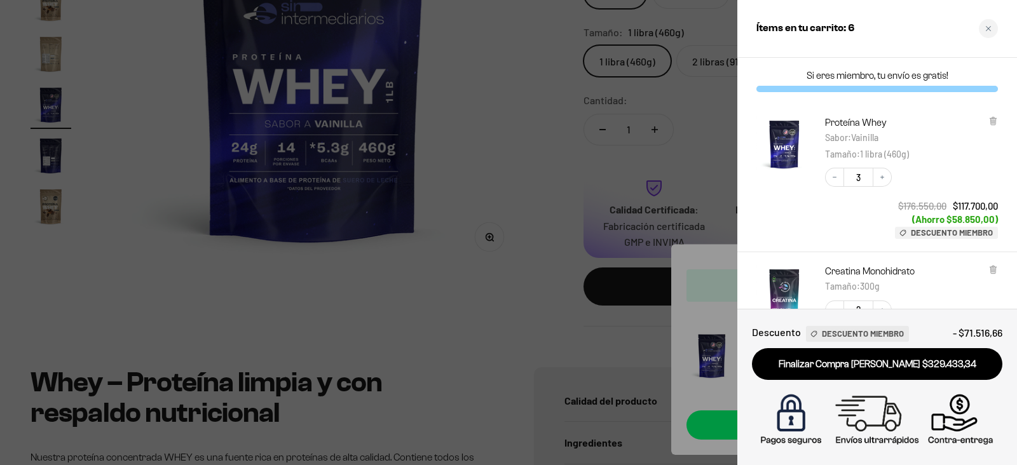
scroll to position [37, 0]
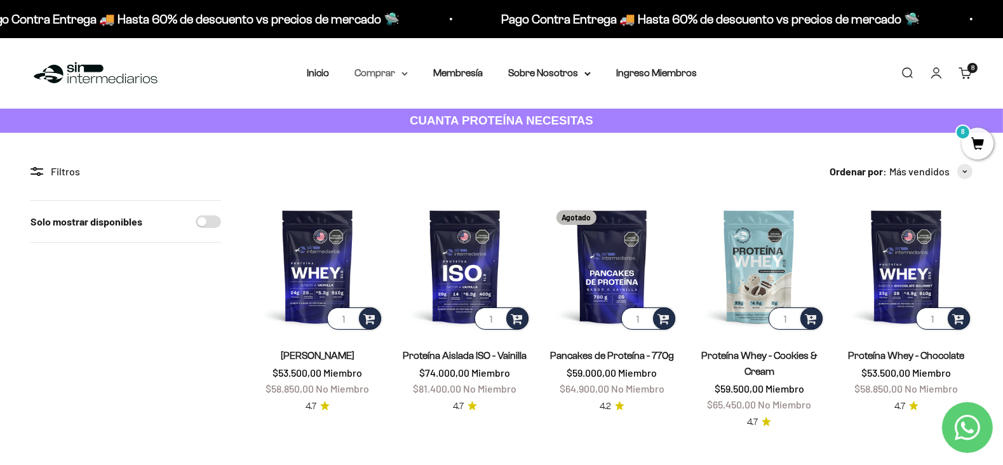
click at [406, 78] on summary "Comprar" at bounding box center [381, 73] width 53 height 17
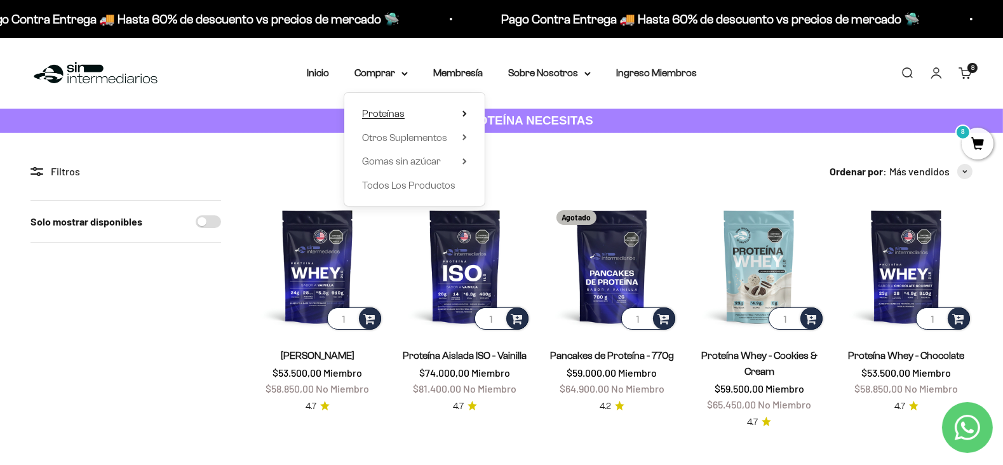
click at [433, 115] on summary "Proteínas" at bounding box center [414, 113] width 105 height 17
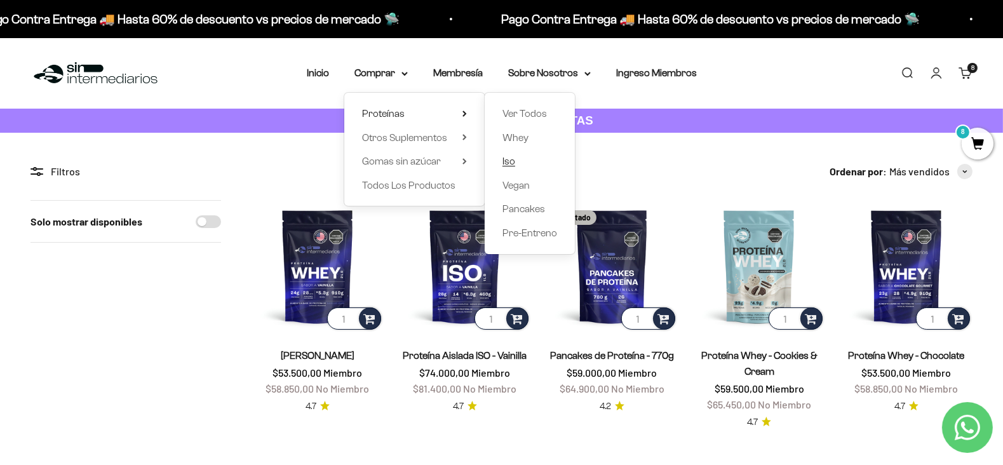
click at [528, 161] on link "Iso" at bounding box center [530, 161] width 55 height 17
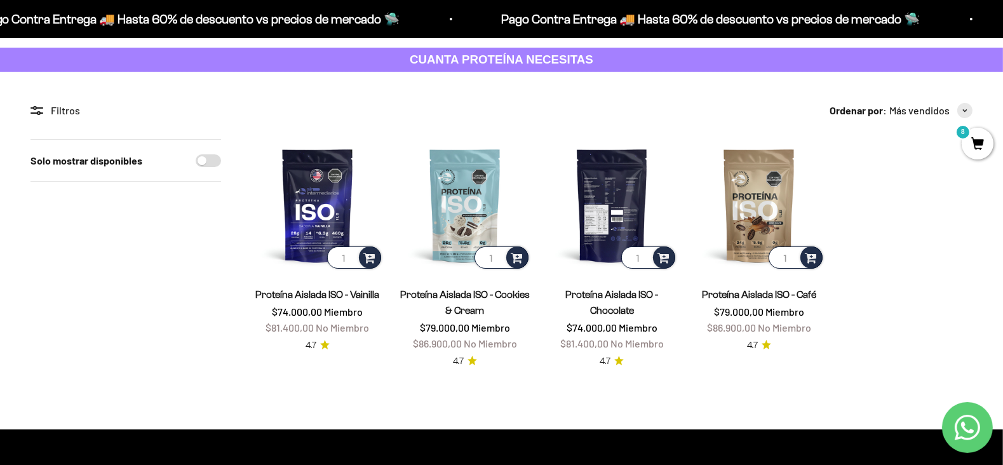
scroll to position [57, 0]
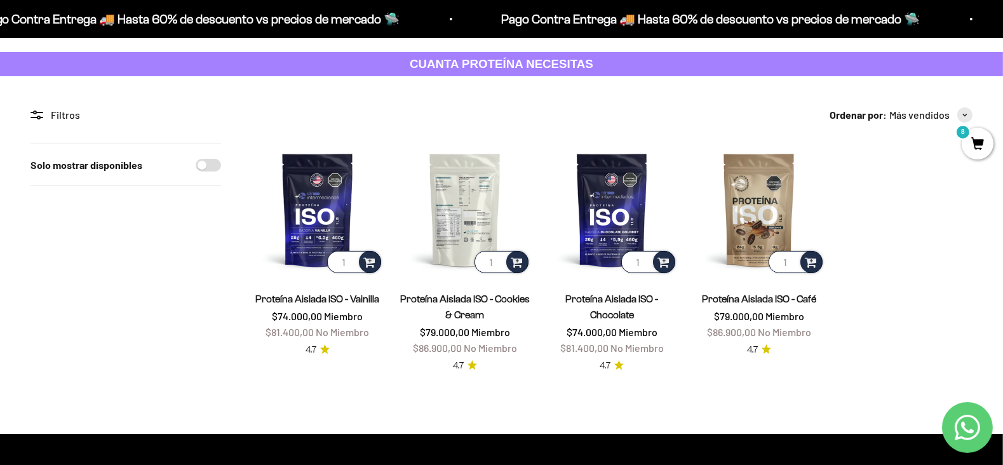
click at [452, 220] on img at bounding box center [465, 210] width 132 height 132
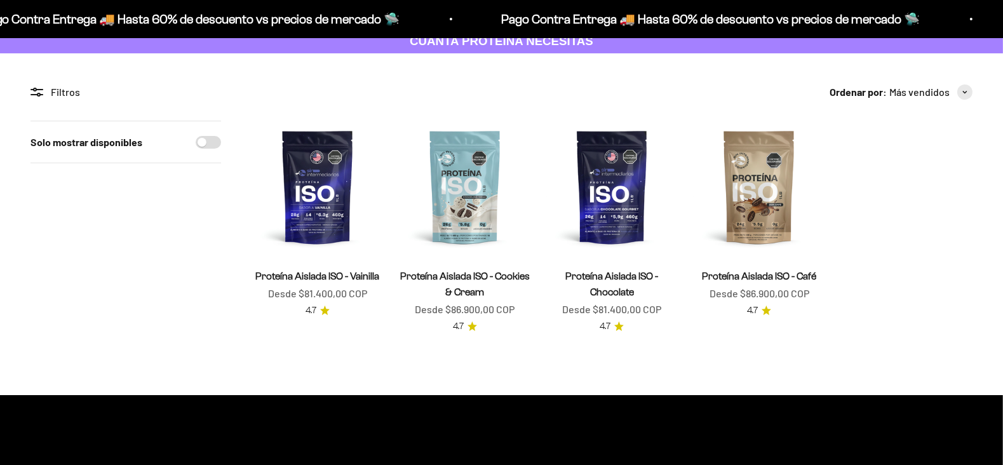
scroll to position [76, 0]
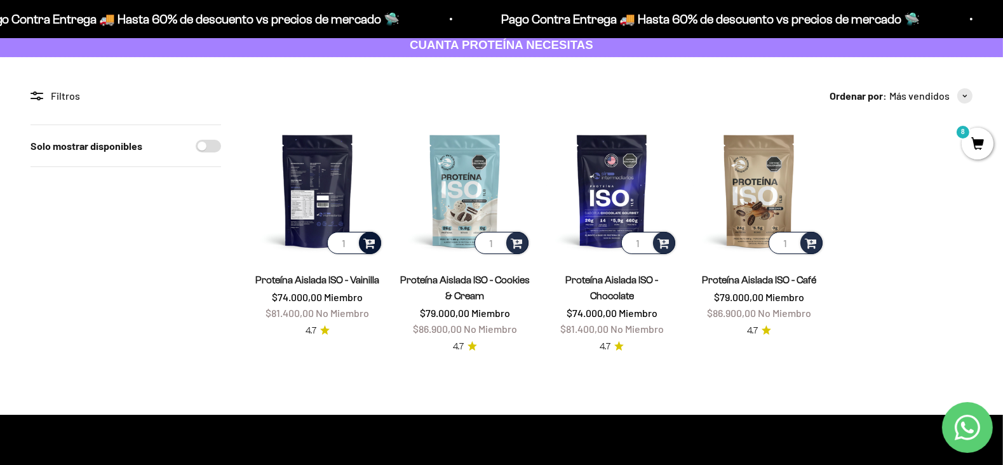
click at [370, 247] on span at bounding box center [369, 242] width 12 height 15
click at [324, 179] on img at bounding box center [318, 191] width 132 height 132
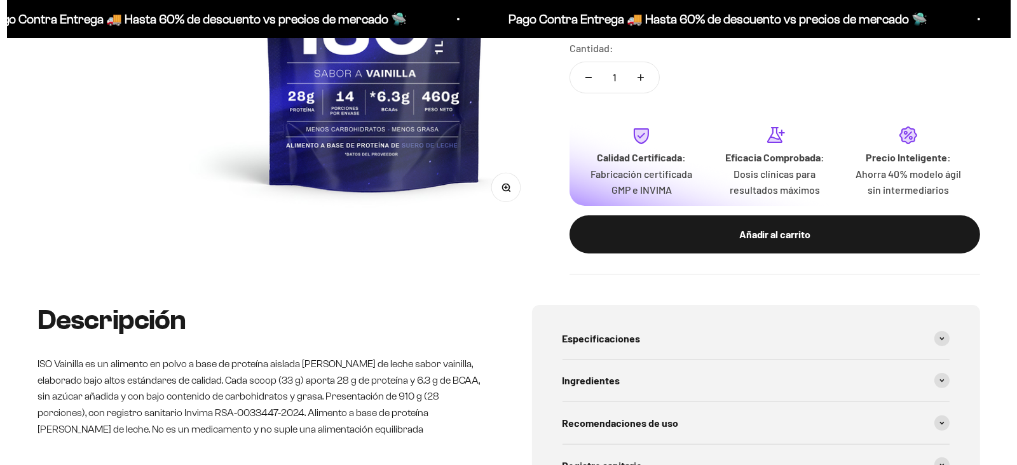
scroll to position [375, 0]
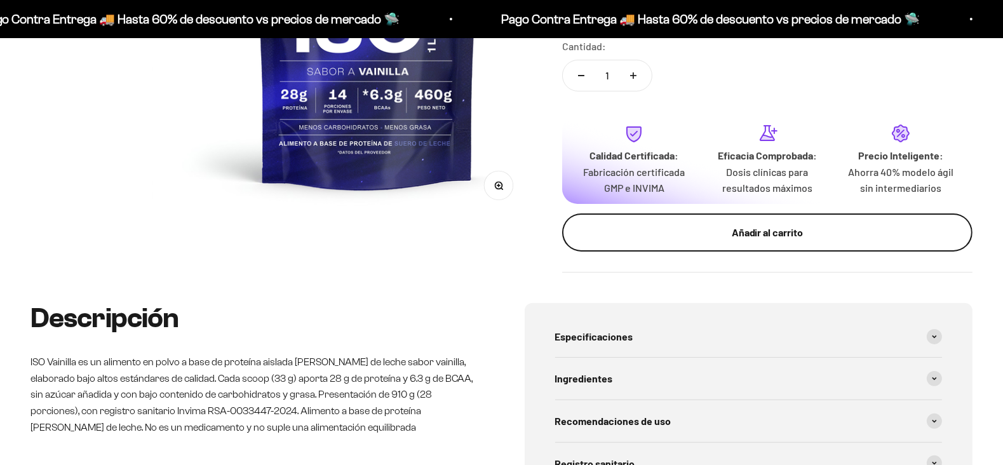
click at [760, 252] on button "Añadir al carrito" at bounding box center [767, 232] width 410 height 38
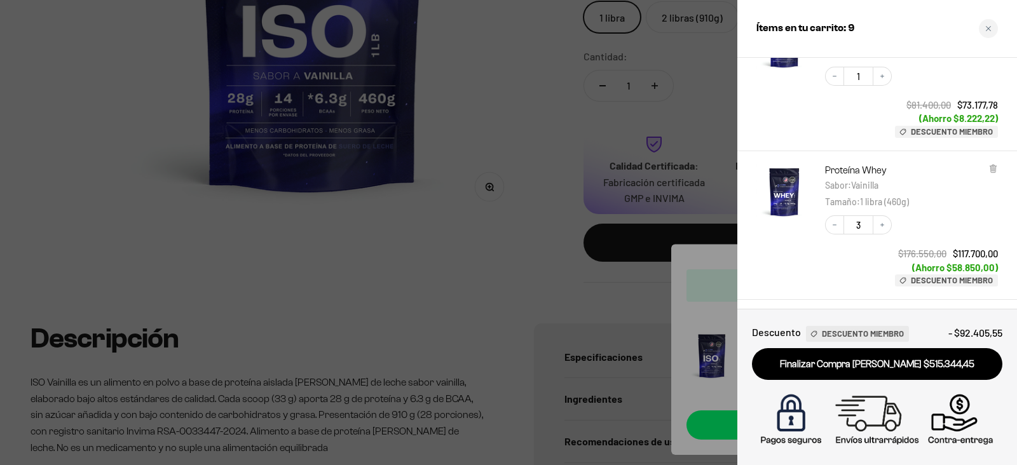
scroll to position [102, 0]
click at [837, 224] on icon "Decrease quantity" at bounding box center [834, 224] width 8 height 8
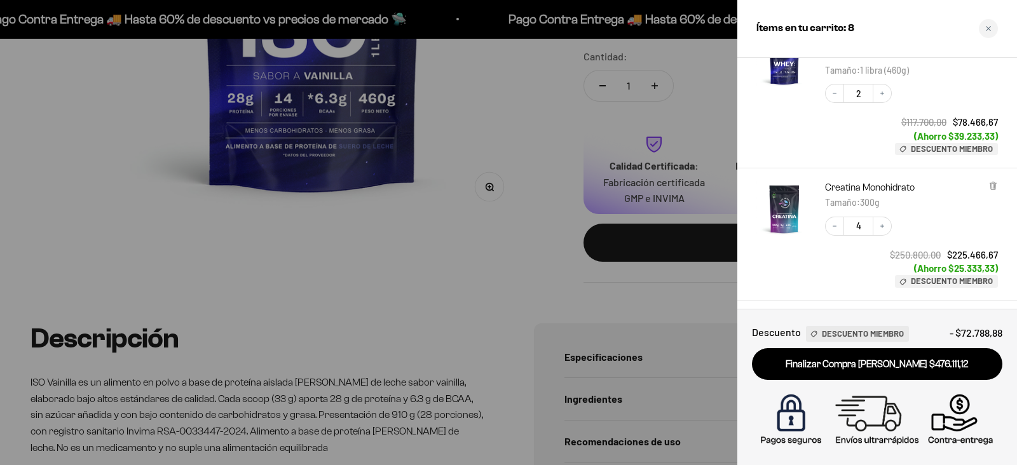
scroll to position [233, 0]
click at [998, 178] on div "Creatina Monohidrato Tamaño : 300g Decrease quantity 4 Increase quantity $250.8…" at bounding box center [877, 234] width 280 height 133
click at [994, 188] on icon at bounding box center [992, 186] width 5 height 6
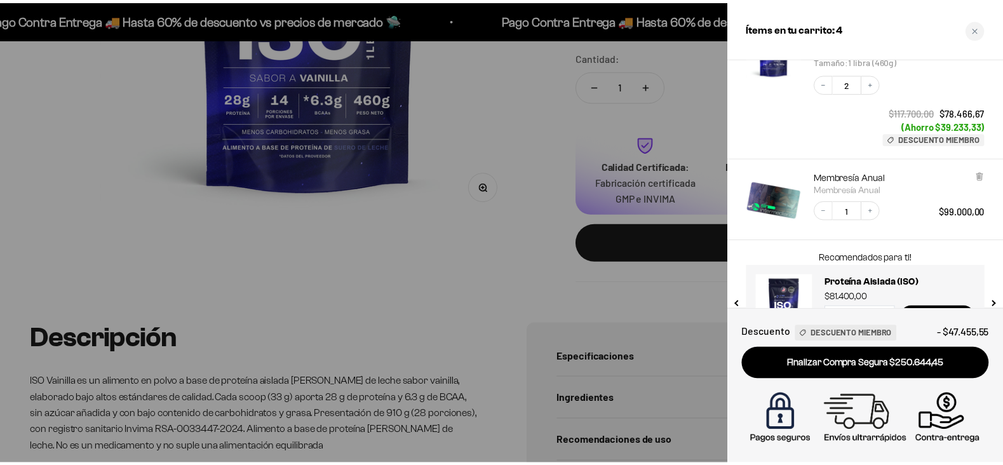
scroll to position [285, 0]
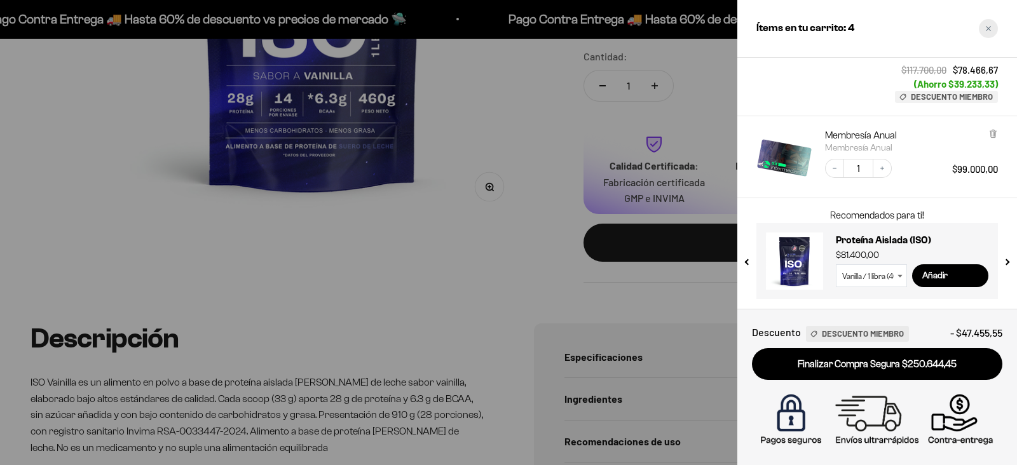
click at [994, 32] on div "Close cart" at bounding box center [987, 28] width 19 height 19
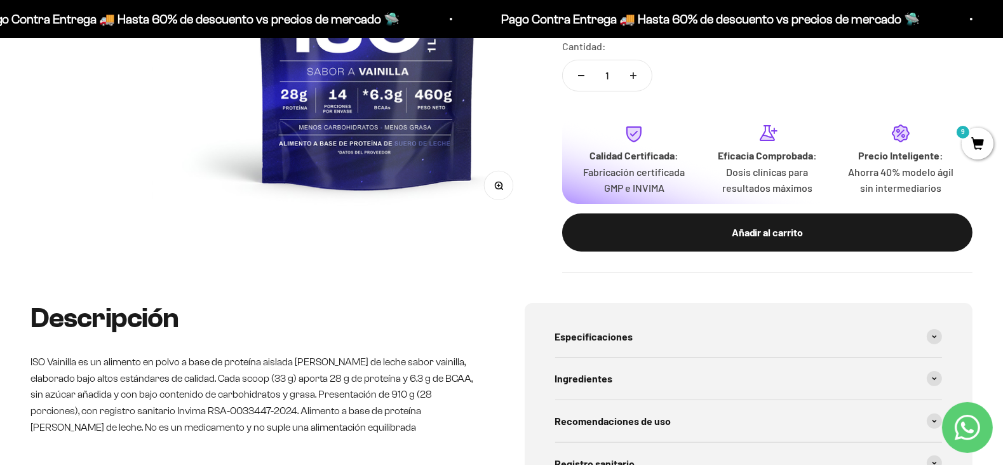
scroll to position [0, 0]
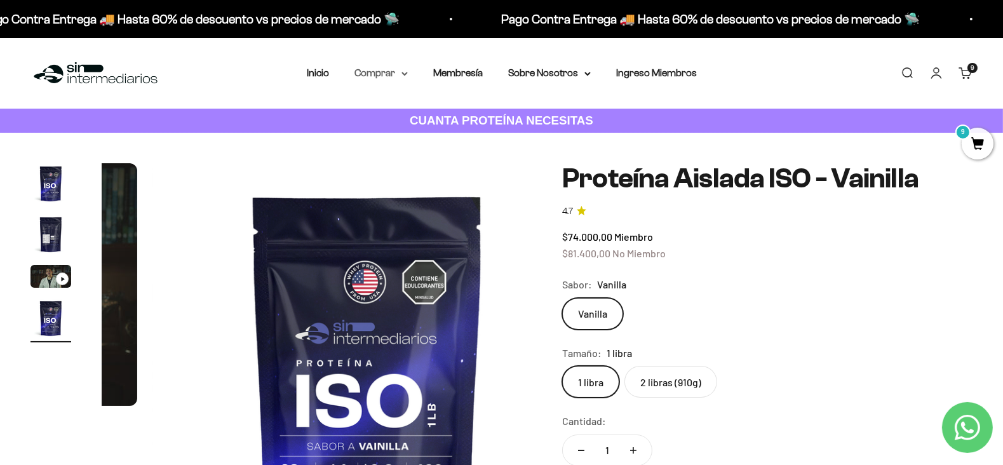
click at [391, 81] on summary "Comprar" at bounding box center [381, 73] width 53 height 17
click at [322, 69] on link "Inicio" at bounding box center [318, 72] width 22 height 11
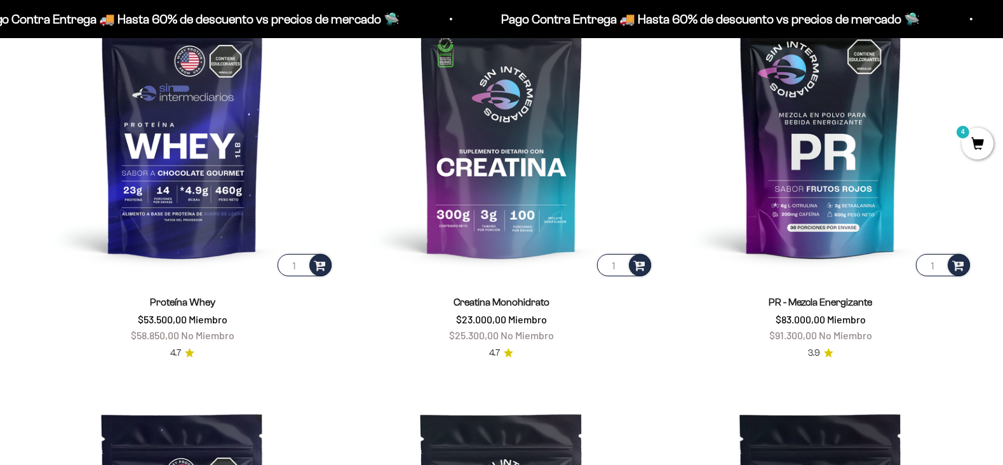
scroll to position [656, 0]
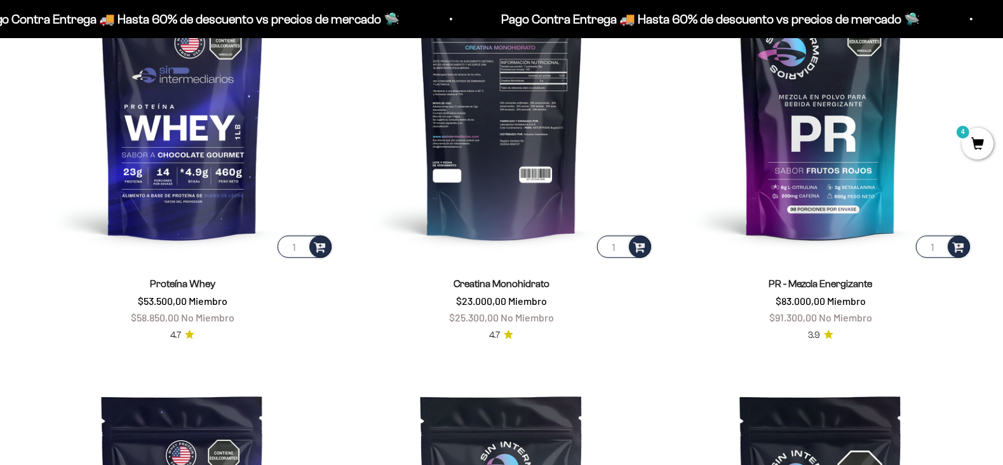
click at [517, 154] on img at bounding box center [501, 109] width 304 height 304
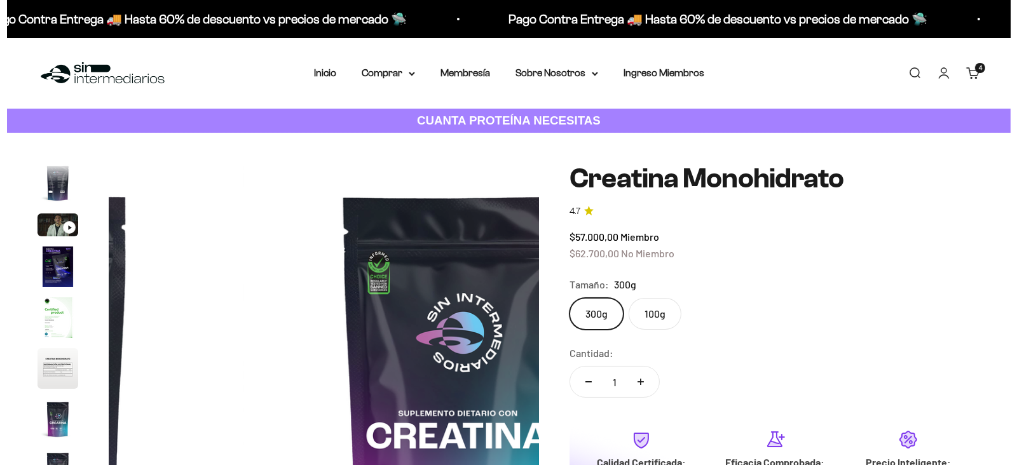
scroll to position [340, 0]
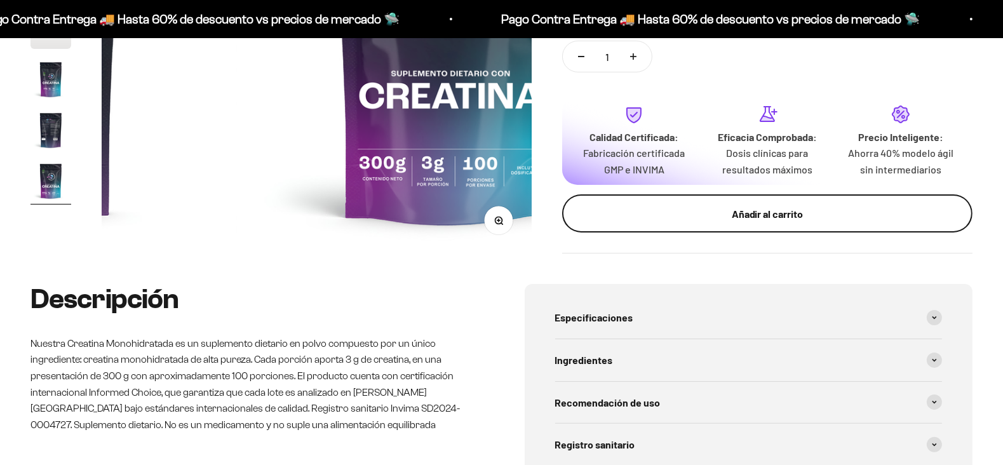
click at [759, 206] on div "Añadir al carrito" at bounding box center [768, 214] width 360 height 17
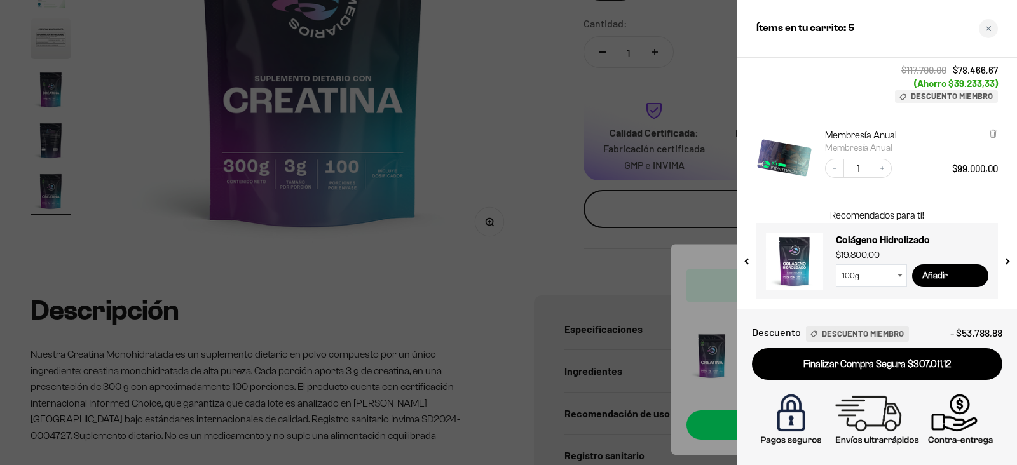
scroll to position [0, 0]
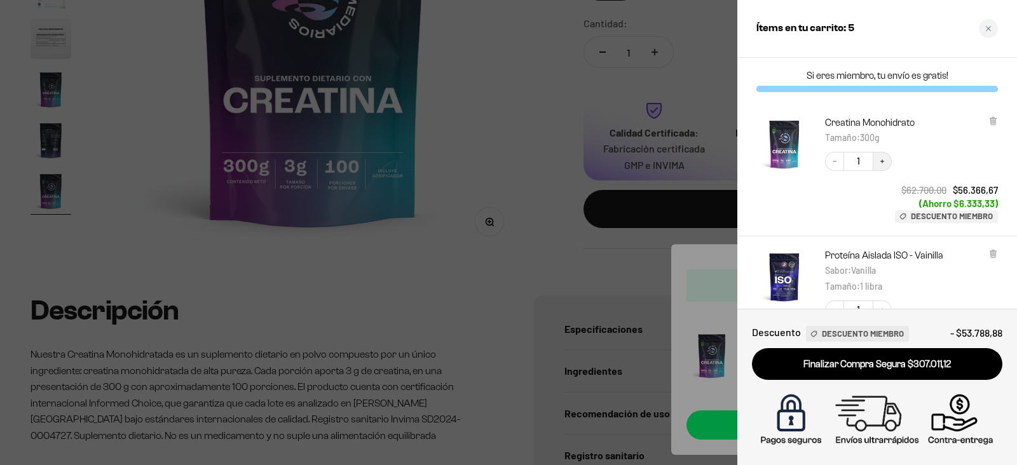
click at [881, 160] on icon "Increase quantity" at bounding box center [882, 162] width 8 height 8
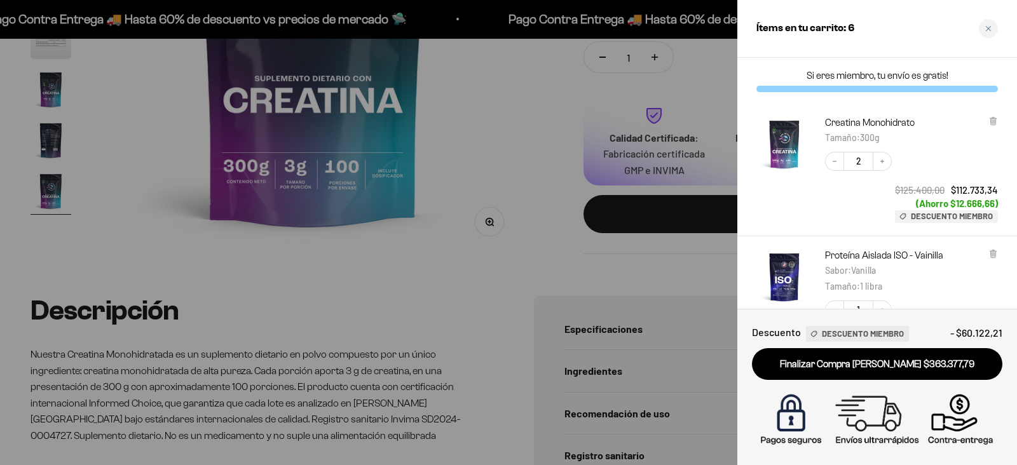
click at [881, 160] on icon "Increase quantity" at bounding box center [882, 162] width 8 height 8
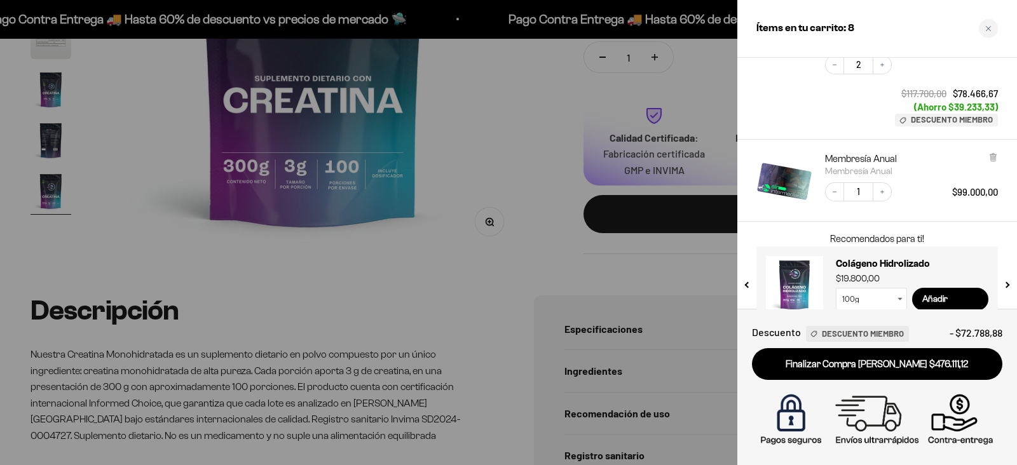
scroll to position [417, 0]
